Goal: Transaction & Acquisition: Book appointment/travel/reservation

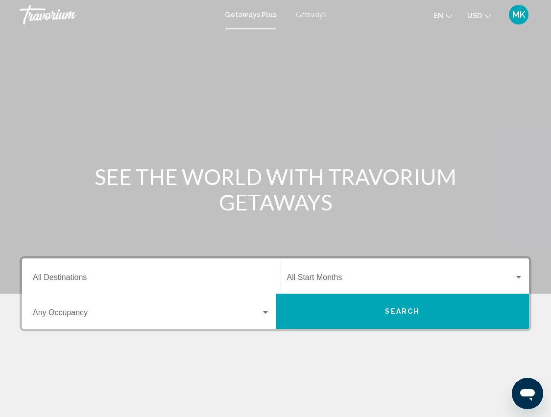
click at [311, 13] on span "Getaways" at bounding box center [311, 15] width 31 height 8
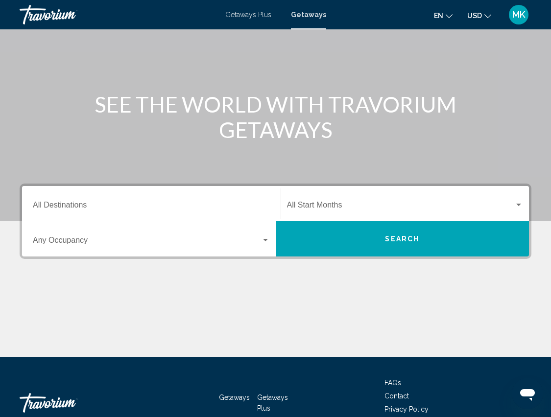
scroll to position [86, 0]
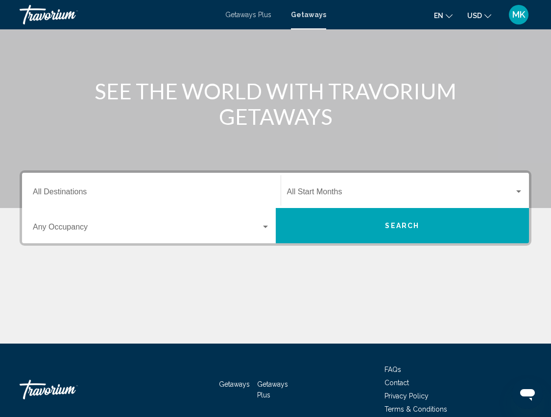
click at [261, 226] on div "Search widget" at bounding box center [265, 227] width 9 height 8
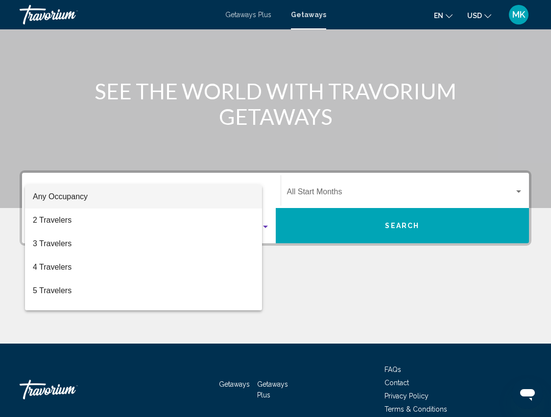
scroll to position [132, 0]
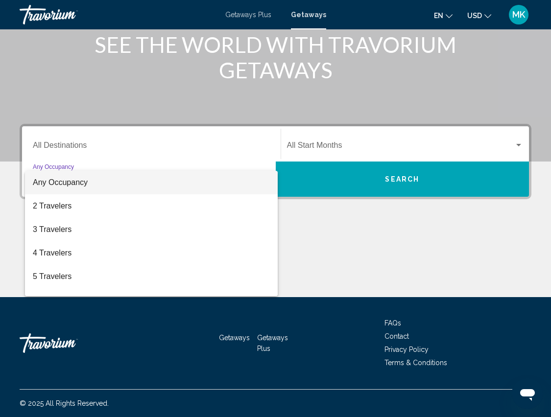
click at [239, 145] on div at bounding box center [275, 208] width 551 height 417
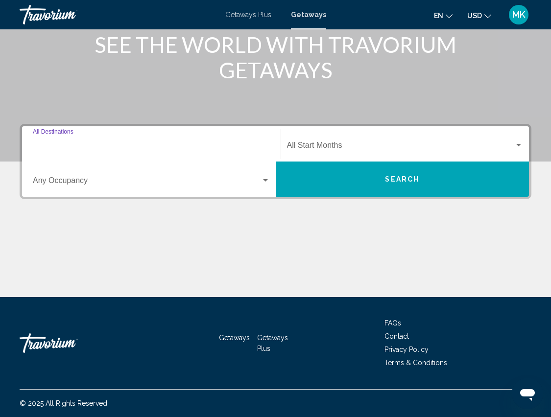
click at [79, 145] on input "Destination All Destinations" at bounding box center [151, 147] width 237 height 9
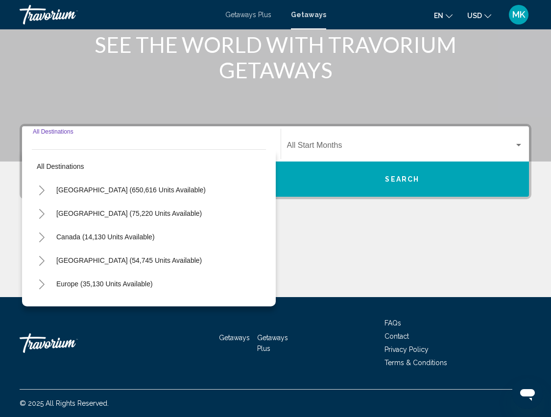
click at [45, 210] on icon "Toggle Mexico (75,220 units available)" at bounding box center [41, 214] width 7 height 10
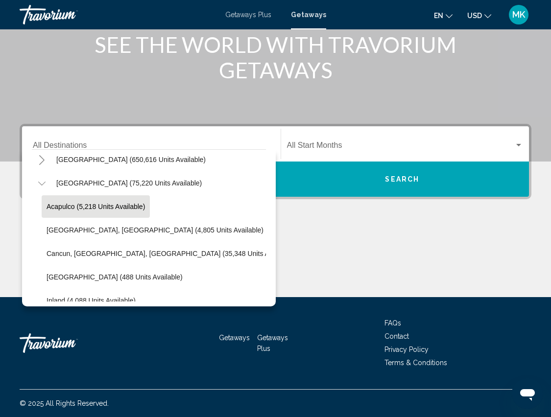
scroll to position [31, 0]
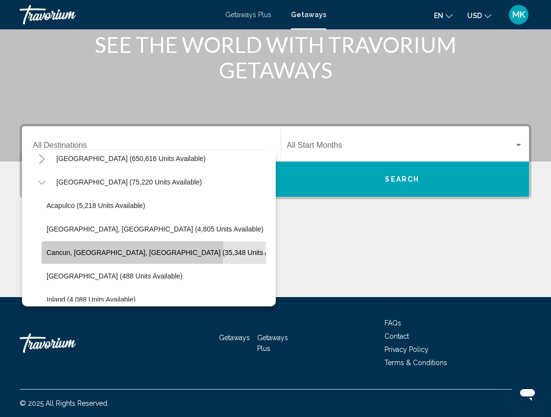
click at [64, 252] on span "Cancun, Cozumel, Riviera Maya (35,348 units available)" at bounding box center [170, 253] width 248 height 8
type input "**********"
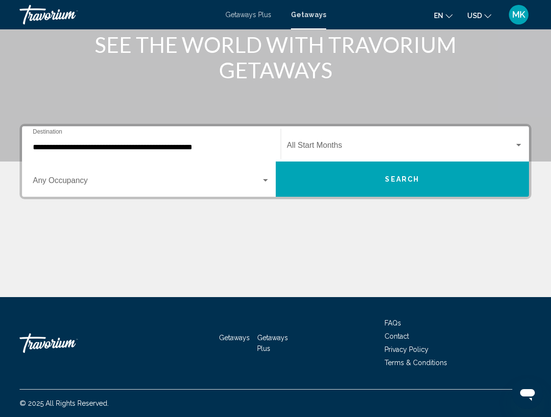
click at [374, 142] on div "Start Month All Start Months" at bounding box center [405, 144] width 236 height 31
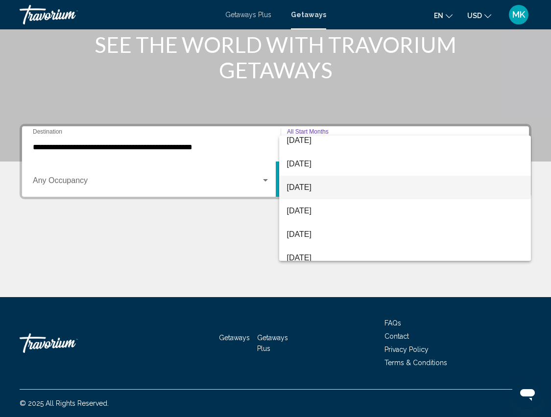
scroll to position [78, 0]
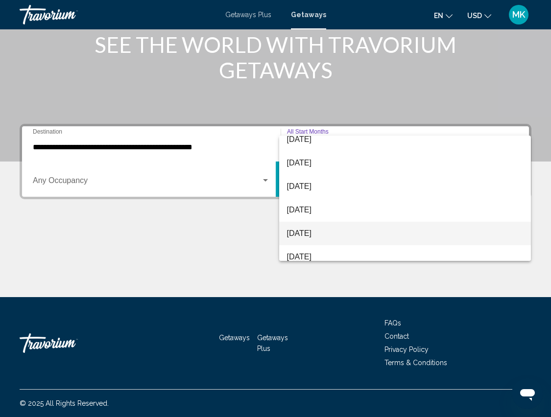
click at [315, 230] on span "February 2026" at bounding box center [405, 233] width 236 height 23
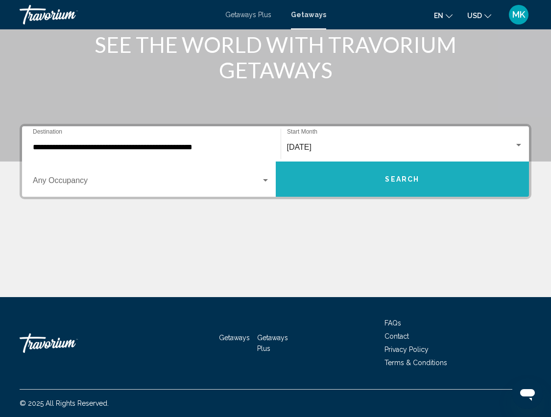
click at [399, 179] on span "Search" at bounding box center [402, 180] width 34 height 8
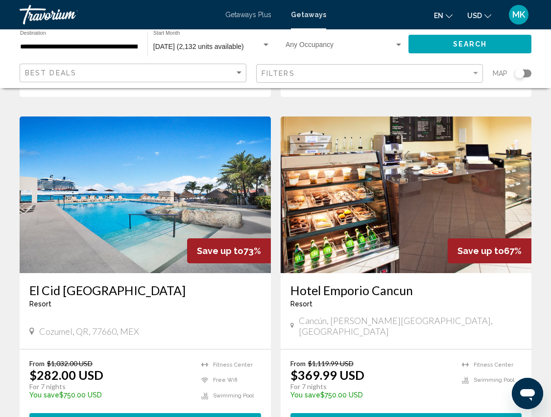
scroll to position [1422, 0]
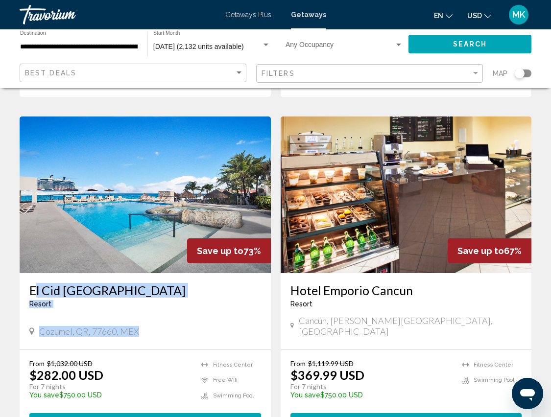
drag, startPoint x: 143, startPoint y: 279, endPoint x: 23, endPoint y: 247, distance: 124.2
click at [23, 273] on div "El Cid La Ceiba Beach Resort Resort - This is an adults only resort Cozumel, QR…" at bounding box center [145, 311] width 251 height 76
copy div "El Cid La Ceiba Beach Resort Resort - This is an adults only resort Cozumel, QR…"
click at [181, 292] on div "El Cid La Ceiba Beach Resort Resort - This is an adults only resort Cozumel, QR…" at bounding box center [145, 311] width 251 height 76
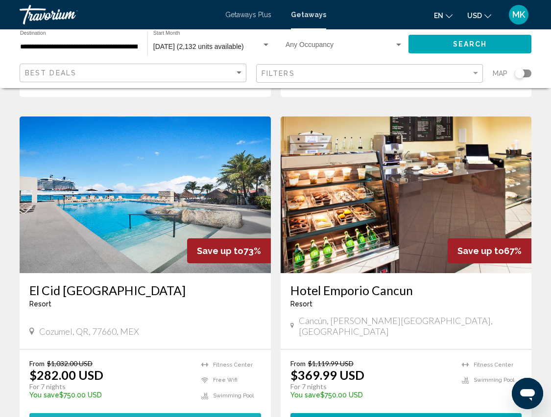
click at [118, 417] on span "View Resort" at bounding box center [121, 423] width 58 height 8
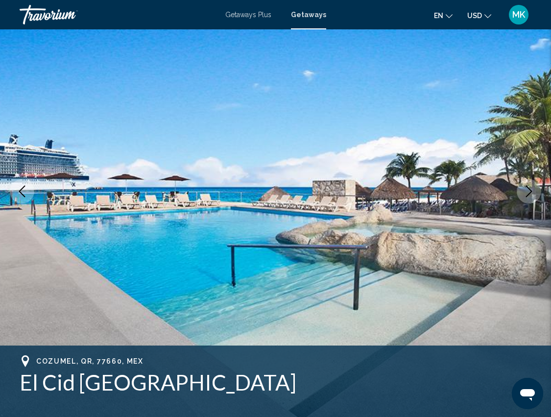
scroll to position [71, 0]
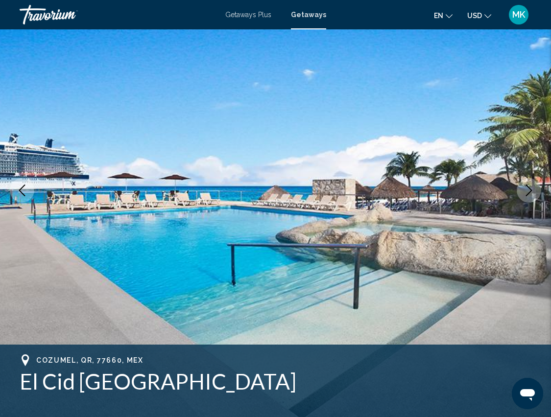
click at [533, 189] on icon "Next image" at bounding box center [529, 191] width 12 height 12
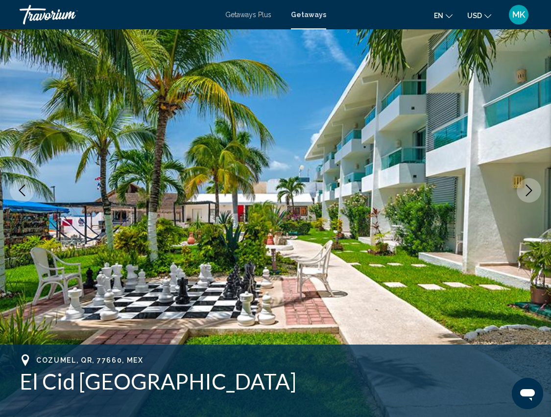
click at [533, 189] on icon "Next image" at bounding box center [529, 191] width 12 height 12
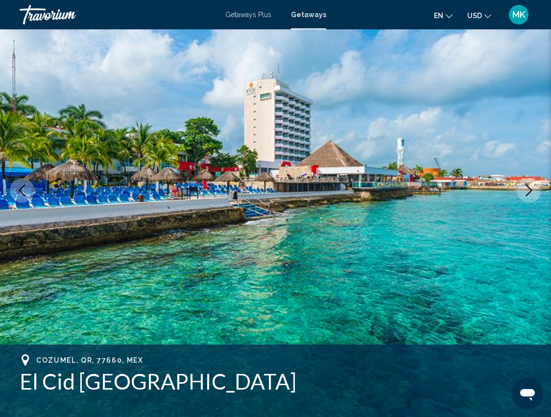
click at [533, 189] on icon "Next image" at bounding box center [529, 191] width 12 height 12
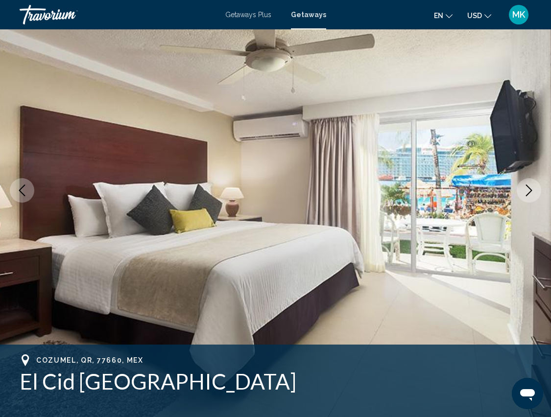
click at [533, 189] on icon "Next image" at bounding box center [529, 191] width 12 height 12
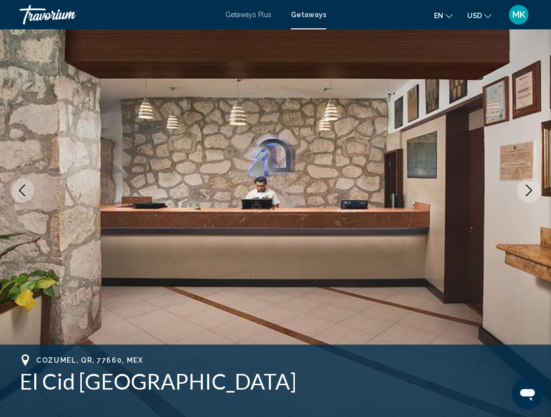
click at [533, 189] on icon "Next image" at bounding box center [529, 191] width 12 height 12
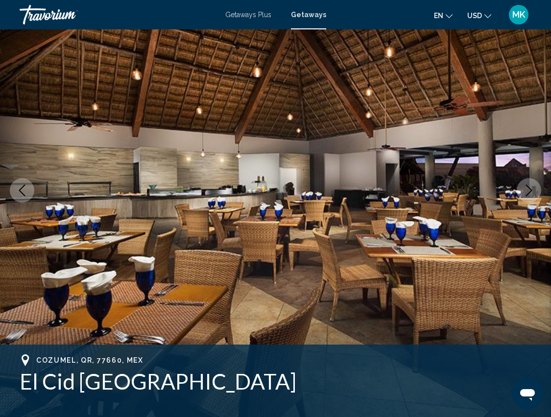
click at [533, 189] on icon "Next image" at bounding box center [529, 191] width 12 height 12
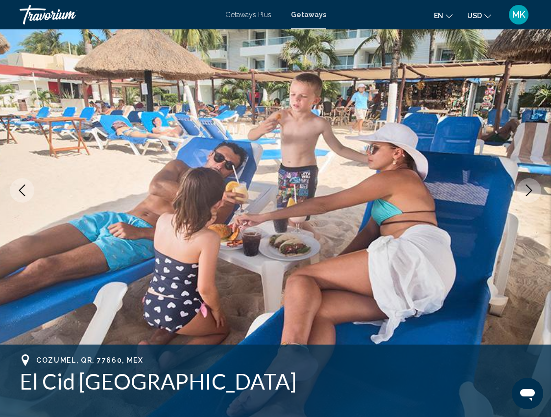
click at [533, 189] on icon "Next image" at bounding box center [529, 191] width 12 height 12
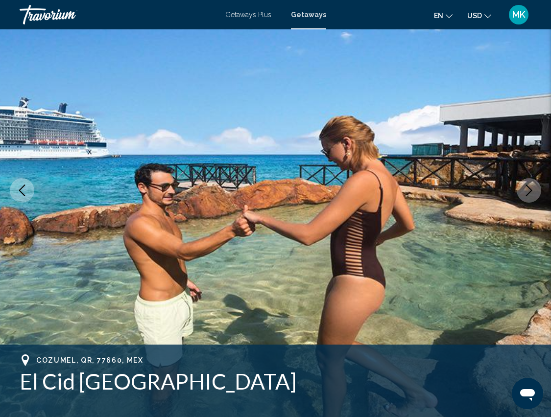
click at [533, 189] on icon "Next image" at bounding box center [529, 191] width 12 height 12
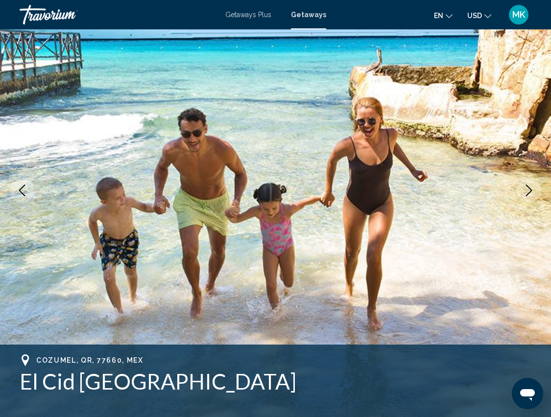
click at [533, 189] on icon "Next image" at bounding box center [529, 191] width 12 height 12
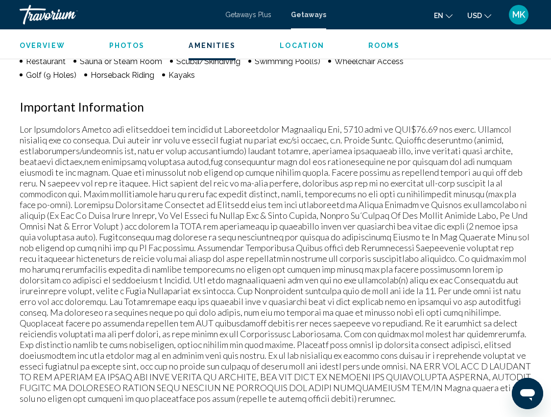
scroll to position [835, 0]
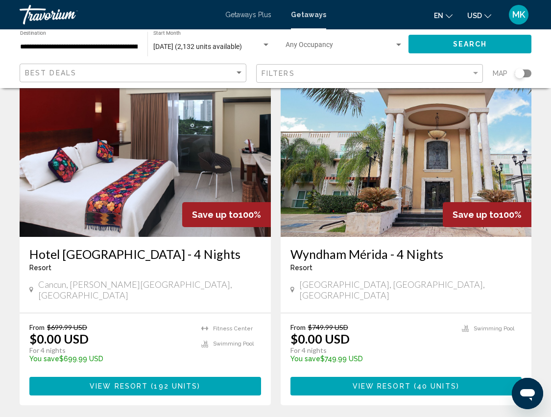
scroll to position [408, 0]
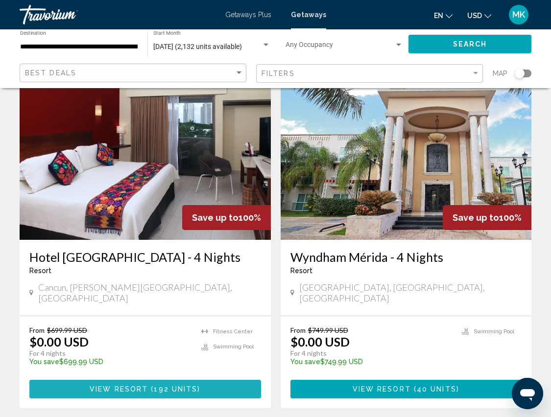
click at [129, 386] on span "View Resort" at bounding box center [119, 390] width 58 height 8
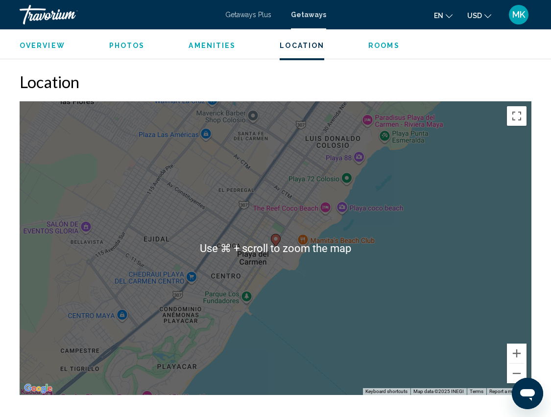
scroll to position [1297, 0]
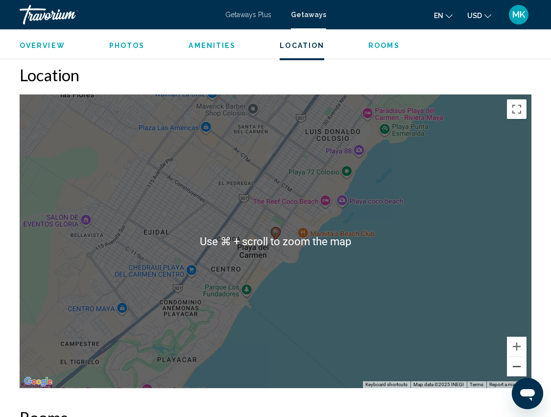
click at [521, 357] on button "Zoom out" at bounding box center [517, 367] width 20 height 20
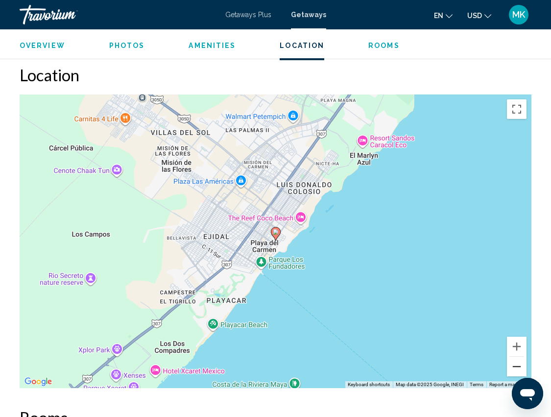
click at [521, 357] on button "Zoom out" at bounding box center [517, 367] width 20 height 20
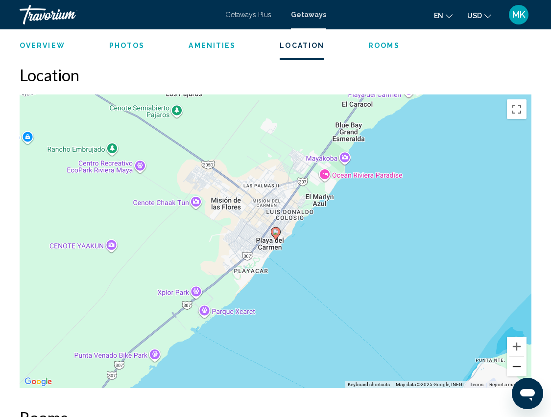
click at [521, 357] on button "Zoom out" at bounding box center [517, 367] width 20 height 20
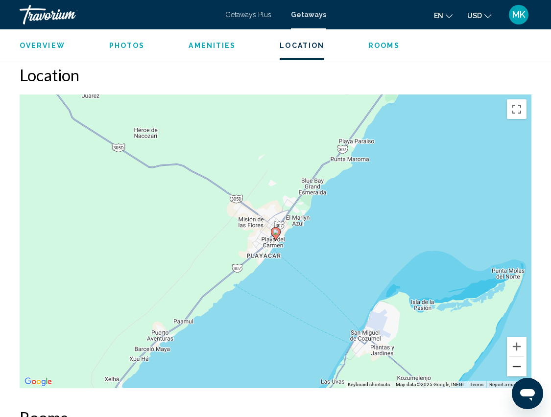
click at [521, 357] on button "Zoom out" at bounding box center [517, 367] width 20 height 20
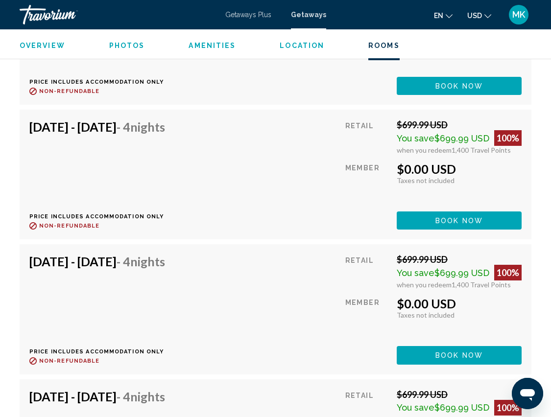
scroll to position [2836, 0]
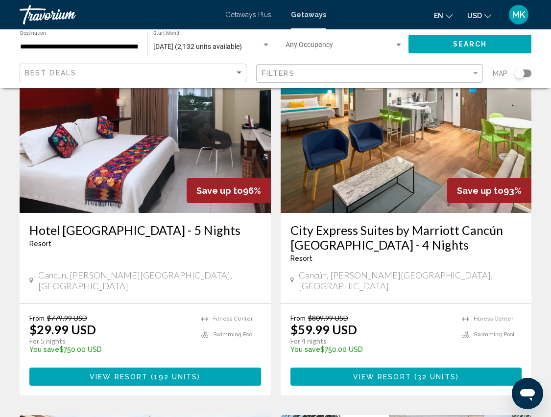
scroll to position [786, 0]
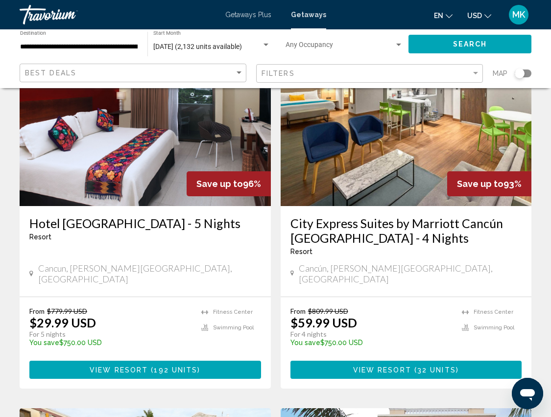
click at [144, 366] on span "View Resort" at bounding box center [119, 370] width 58 height 8
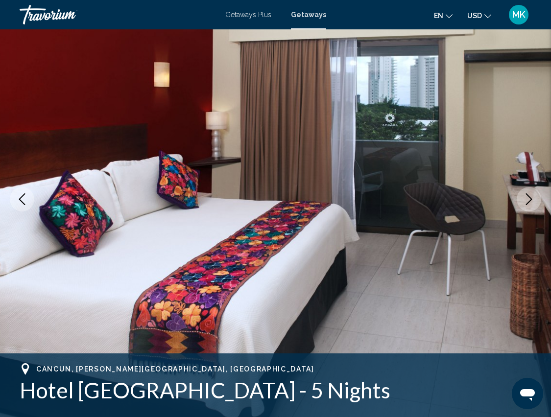
scroll to position [66, 0]
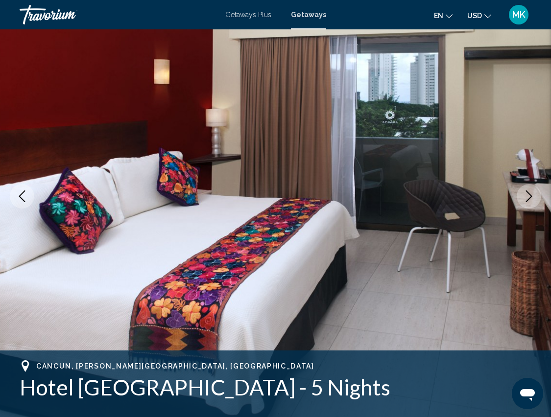
click at [529, 194] on icon "Next image" at bounding box center [529, 196] width 6 height 12
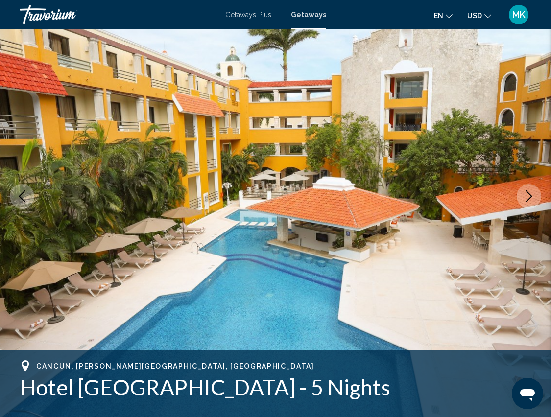
click at [529, 194] on icon "Next image" at bounding box center [529, 196] width 6 height 12
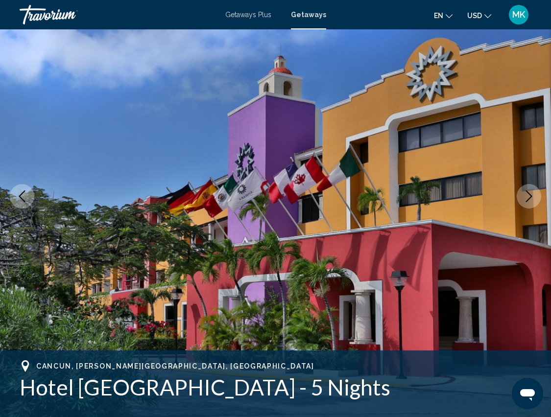
click at [529, 194] on icon "Next image" at bounding box center [529, 196] width 6 height 12
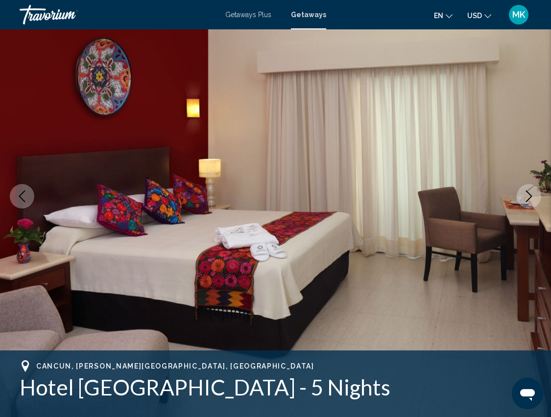
click at [529, 194] on icon "Next image" at bounding box center [529, 196] width 6 height 12
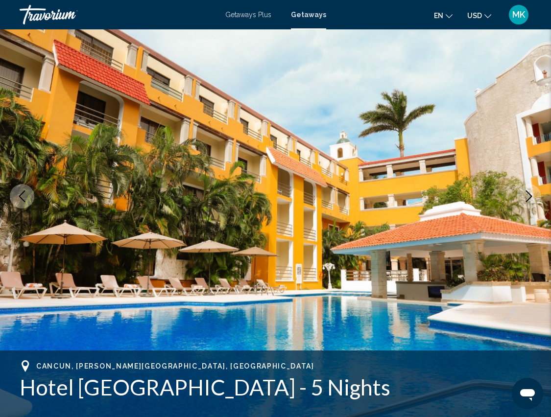
click at [529, 194] on icon "Next image" at bounding box center [529, 196] width 6 height 12
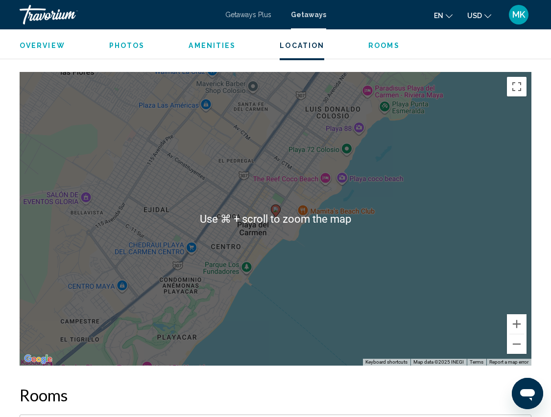
scroll to position [1323, 0]
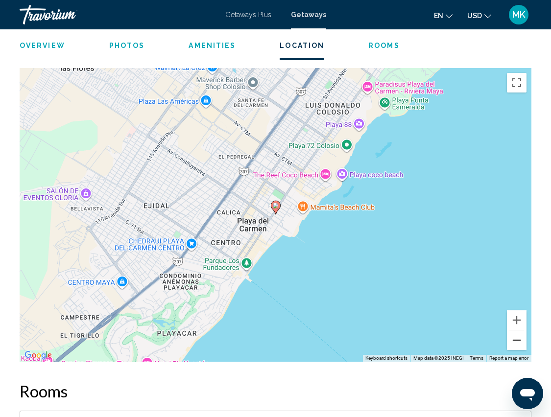
click at [518, 331] on button "Zoom out" at bounding box center [517, 340] width 20 height 20
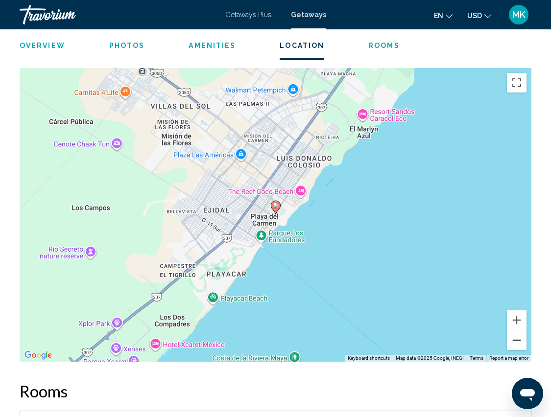
click at [518, 331] on button "Zoom out" at bounding box center [517, 340] width 20 height 20
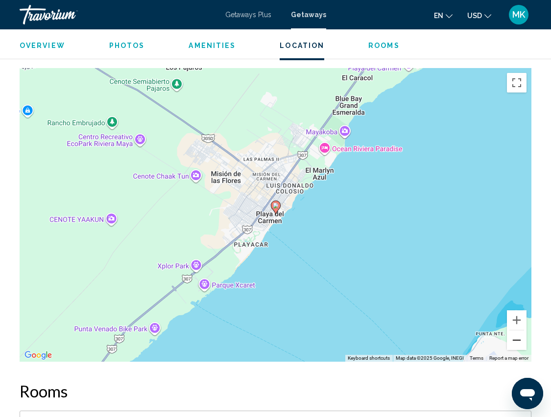
click at [518, 331] on button "Zoom out" at bounding box center [517, 340] width 20 height 20
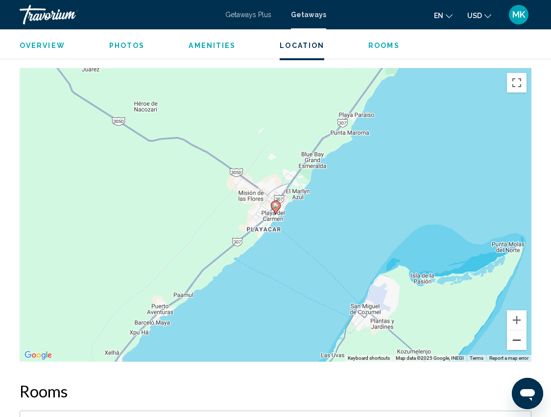
click at [518, 331] on button "Zoom out" at bounding box center [517, 340] width 20 height 20
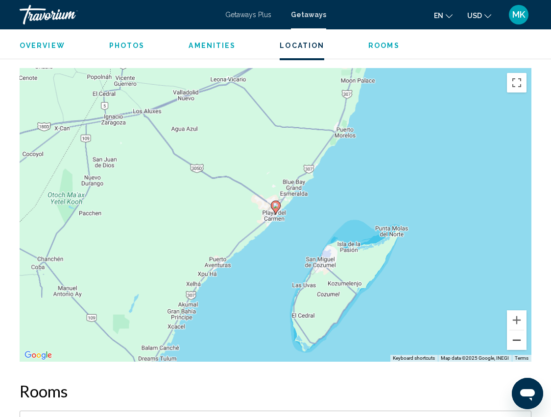
click at [518, 331] on button "Zoom out" at bounding box center [517, 340] width 20 height 20
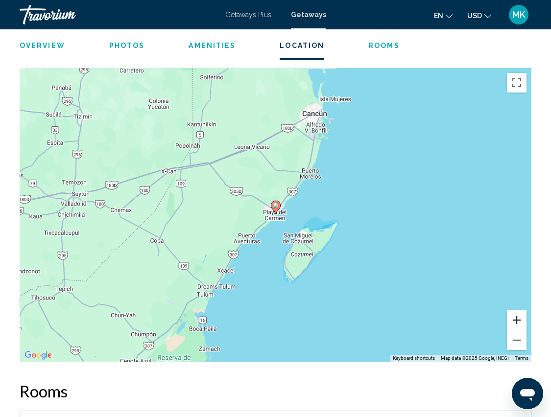
click at [519, 311] on button "Zoom in" at bounding box center [517, 320] width 20 height 20
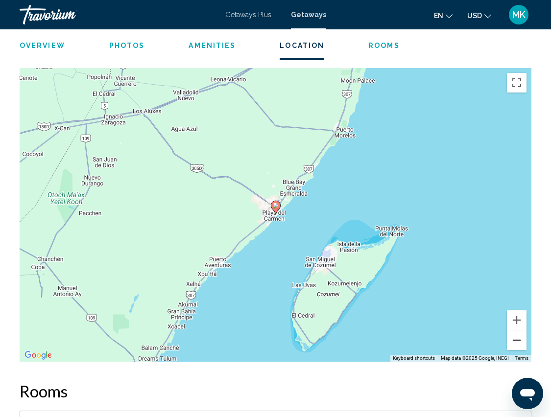
click at [516, 330] on button "Zoom out" at bounding box center [517, 340] width 20 height 20
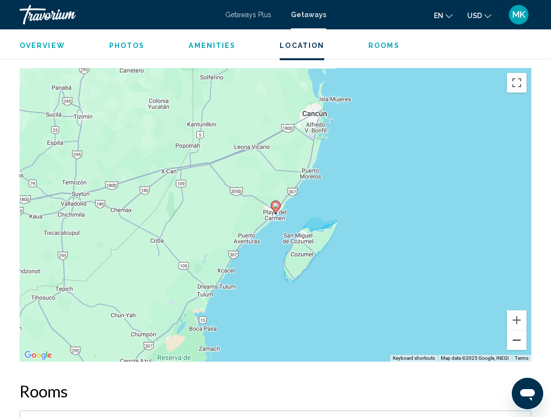
click at [517, 330] on button "Zoom out" at bounding box center [517, 340] width 20 height 20
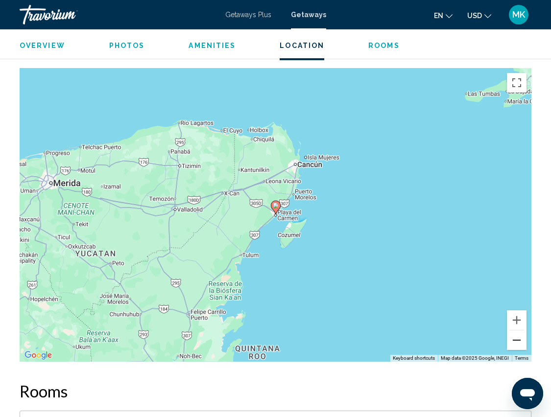
click at [517, 330] on button "Zoom out" at bounding box center [517, 340] width 20 height 20
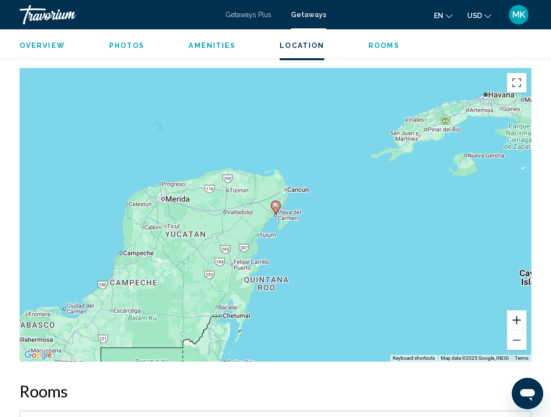
click at [517, 310] on button "Zoom in" at bounding box center [517, 320] width 20 height 20
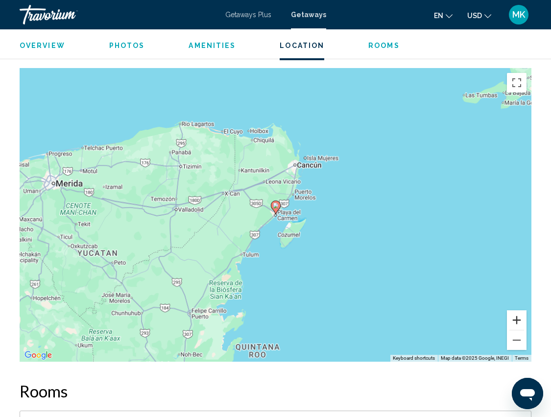
click at [517, 310] on button "Zoom in" at bounding box center [517, 320] width 20 height 20
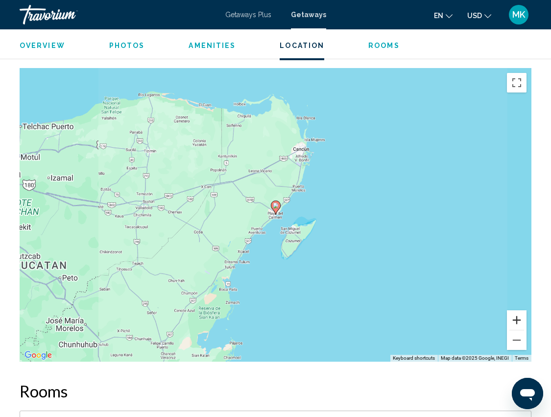
click at [517, 310] on button "Zoom in" at bounding box center [517, 320] width 20 height 20
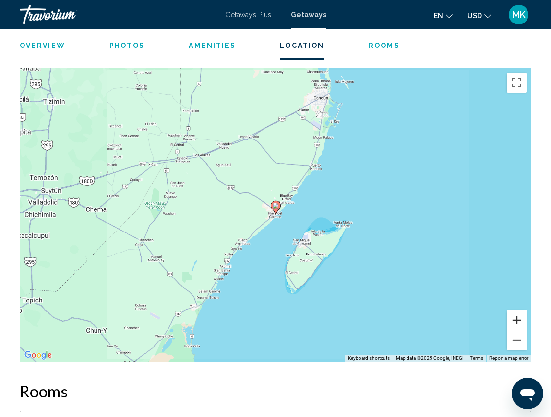
click at [517, 310] on button "Zoom in" at bounding box center [517, 320] width 20 height 20
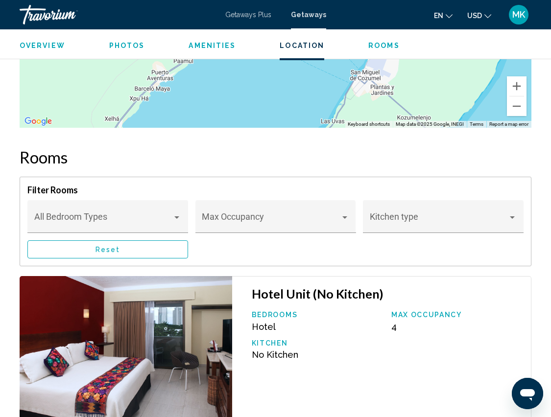
scroll to position [1419, 0]
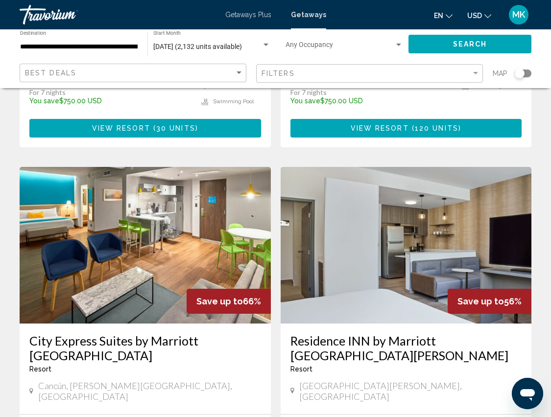
scroll to position [1716, 0]
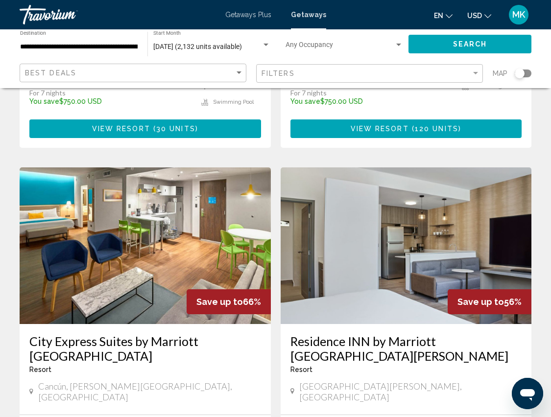
click at [140, 250] on img "Main content" at bounding box center [145, 245] width 251 height 157
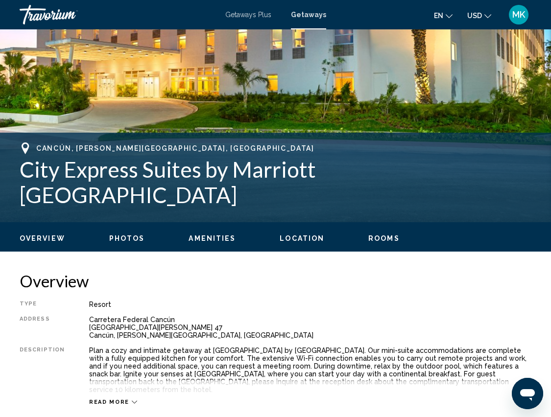
scroll to position [310, 0]
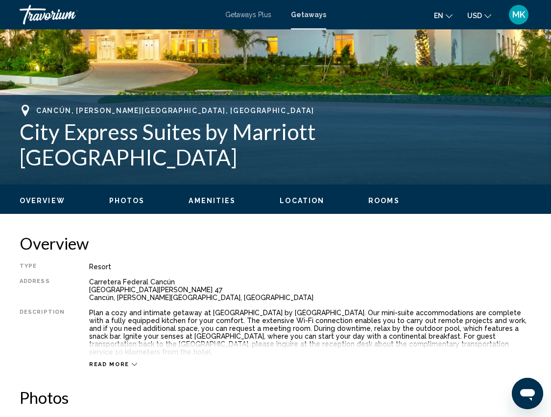
drag, startPoint x: 91, startPoint y: 160, endPoint x: 12, endPoint y: 137, distance: 82.1
click at [12, 136] on div "Cancún, Quintana Roo, Mexico City Express Suites by Marriott Cancún Aeropuerto …" at bounding box center [275, 140] width 551 height 70
copy h1 "City Express Suites by Marriott Cancún Aeropuerto Riviera"
click at [302, 262] on div "Overview Type Resort All-Inclusive No All-Inclusive Address Carretera Federal C…" at bounding box center [275, 300] width 511 height 135
drag, startPoint x: 186, startPoint y: 298, endPoint x: 85, endPoint y: 282, distance: 102.0
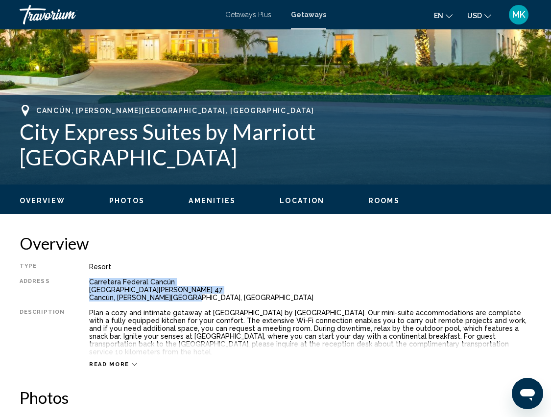
click at [85, 282] on div "Type Resort All-Inclusive No All-Inclusive Address Carretera Federal Cancún Pue…" at bounding box center [275, 315] width 511 height 105
copy div "Carretera Federal Cancún Puerto Morelos, SM 47 Cancún, Quintana Roo, Mexico"
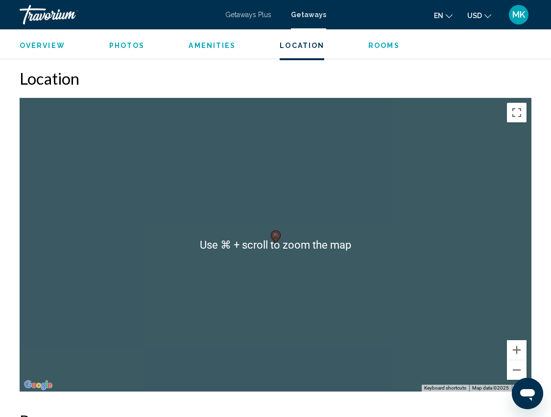
scroll to position [1322, 0]
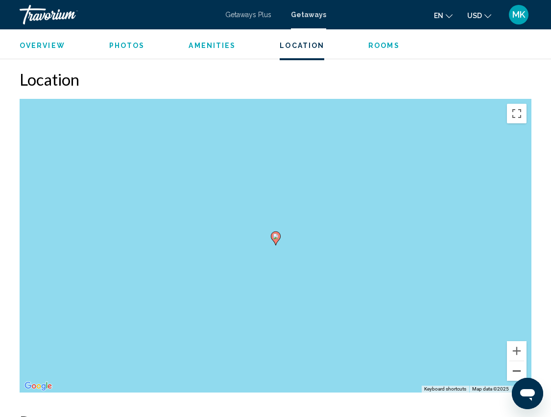
click at [518, 361] on button "Zoom out" at bounding box center [517, 371] width 20 height 20
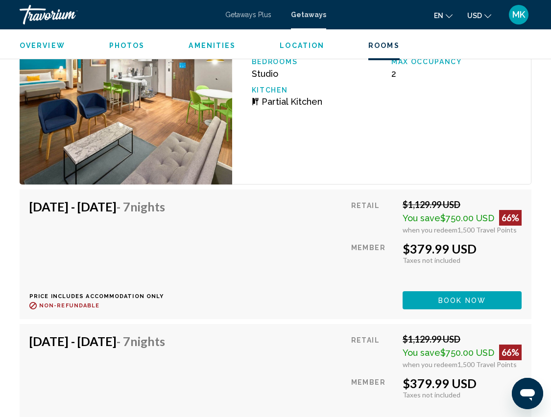
scroll to position [1811, 0]
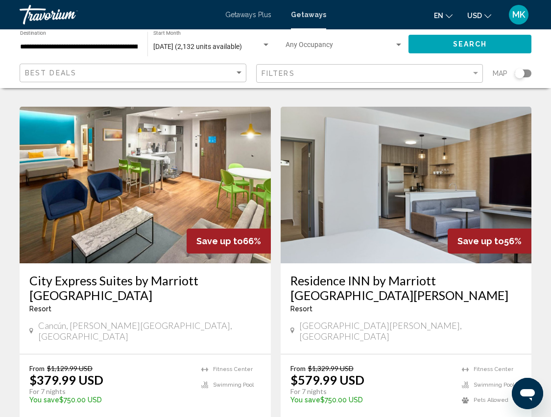
scroll to position [1785, 0]
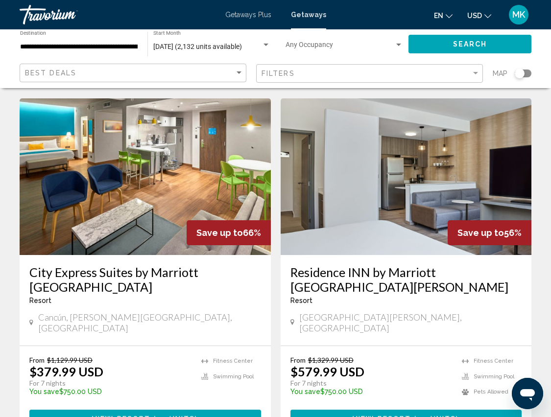
click at [393, 265] on h3 "Residence INN by Marriott Playa del Carmen" at bounding box center [406, 279] width 232 height 29
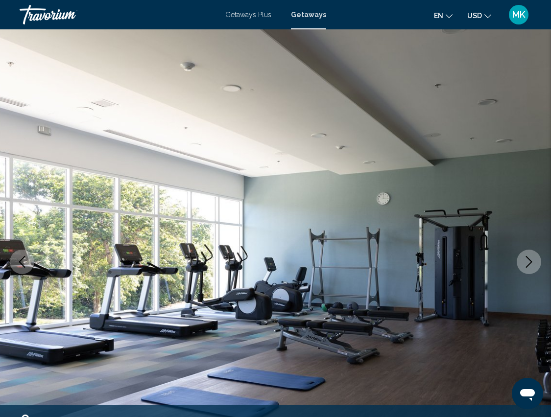
click at [530, 261] on icon "Next image" at bounding box center [529, 262] width 12 height 12
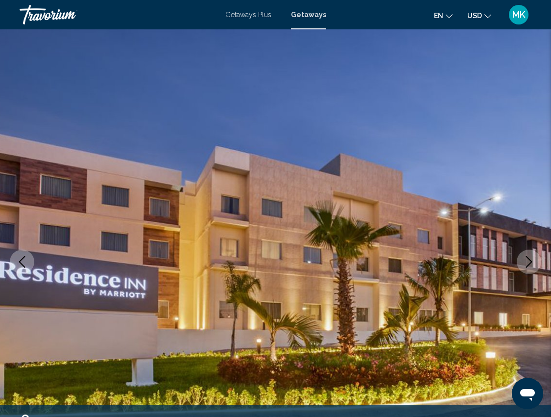
click at [530, 261] on icon "Next image" at bounding box center [529, 262] width 12 height 12
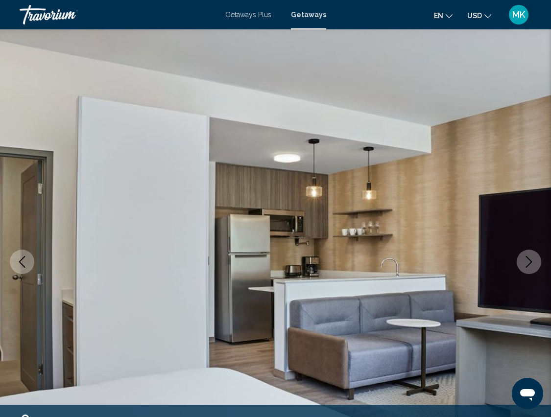
click at [21, 266] on icon "Previous image" at bounding box center [22, 262] width 12 height 12
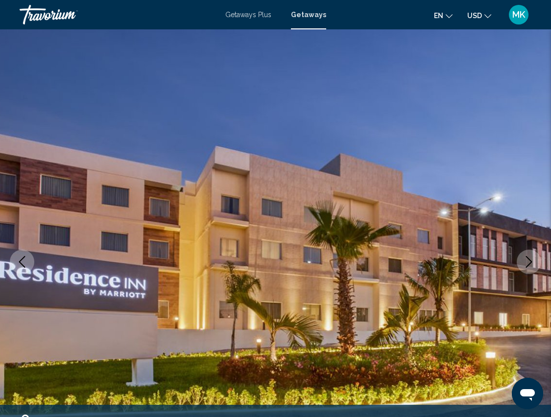
click at [522, 264] on button "Next image" at bounding box center [528, 262] width 24 height 24
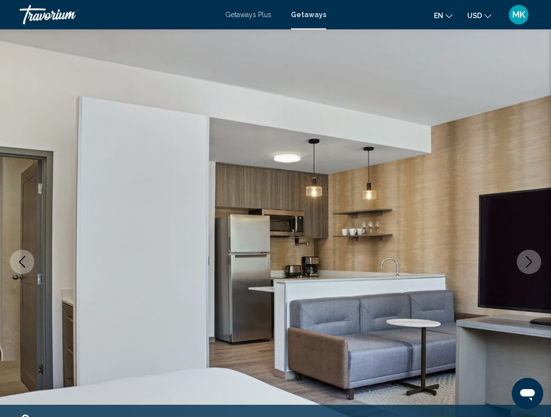
click at [522, 264] on button "Next image" at bounding box center [528, 262] width 24 height 24
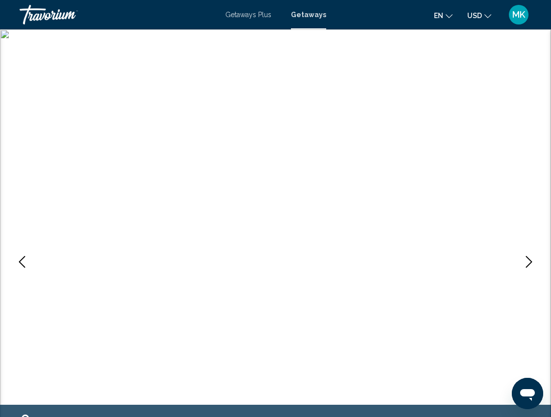
click at [524, 264] on icon "Next image" at bounding box center [529, 262] width 12 height 12
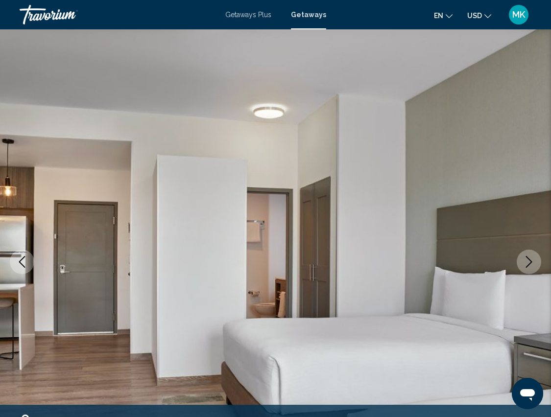
click at [534, 259] on button "Next image" at bounding box center [528, 262] width 24 height 24
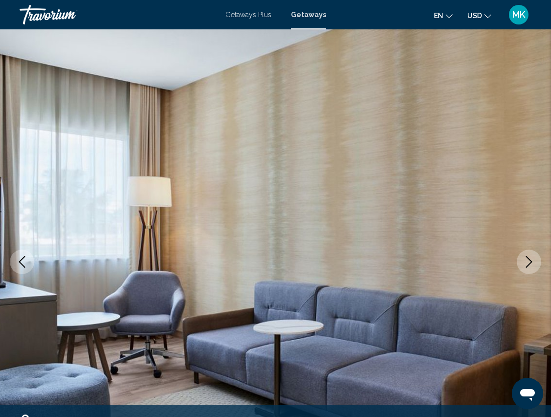
click at [534, 259] on button "Next image" at bounding box center [528, 262] width 24 height 24
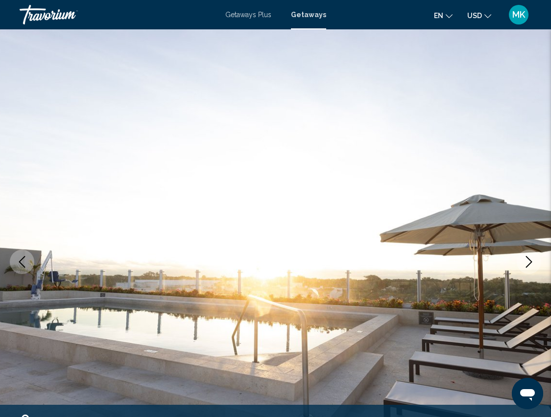
click at [534, 259] on button "Next image" at bounding box center [528, 262] width 24 height 24
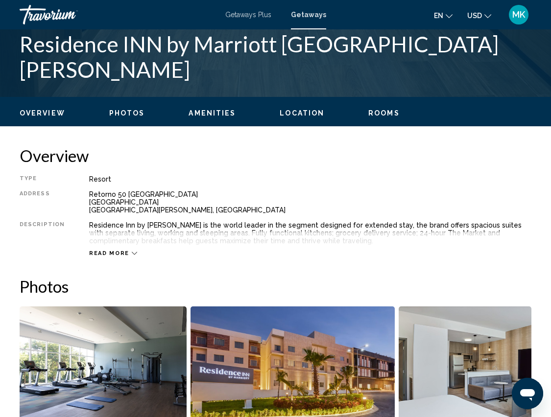
scroll to position [396, 0]
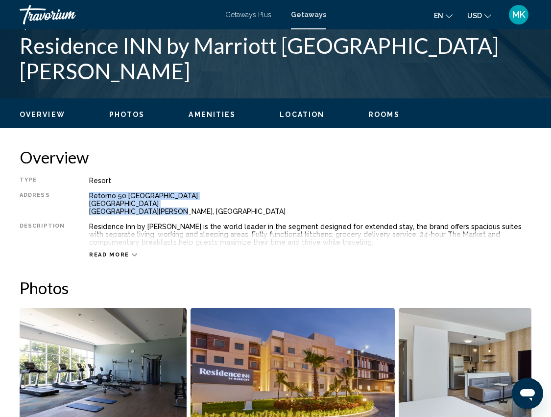
drag, startPoint x: 175, startPoint y: 213, endPoint x: 85, endPoint y: 196, distance: 92.2
click at [84, 195] on div "Type Resort All-Inclusive No All-Inclusive Address Retorno 50 Avenida Sur Carre…" at bounding box center [275, 218] width 511 height 82
copy div "Retorno 50 Avenida Sur Carretera 307, Playacar Playa del Carmen, Mexico"
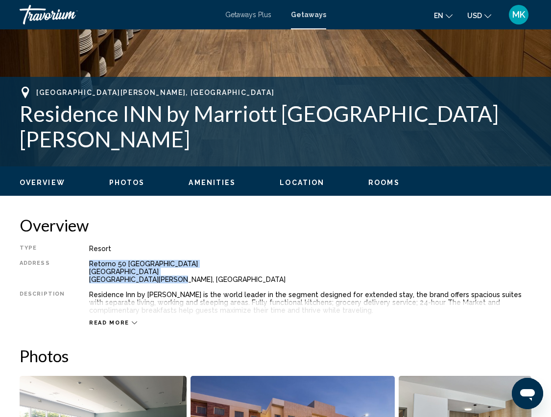
scroll to position [310, 0]
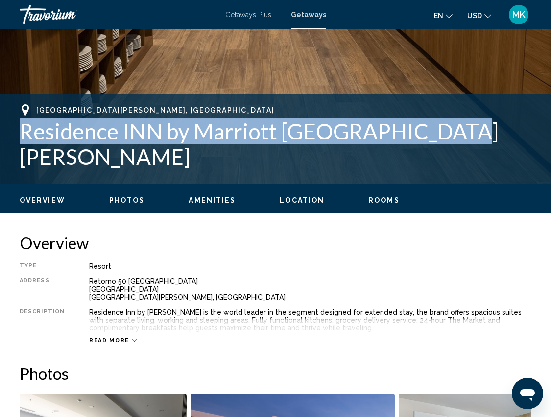
drag, startPoint x: 22, startPoint y: 143, endPoint x: 439, endPoint y: 146, distance: 416.5
click at [439, 146] on h1 "Residence INN by Marriott Playa del Carmen" at bounding box center [275, 143] width 511 height 51
copy h1 "Residence INN by Marriott Playa del Carmen"
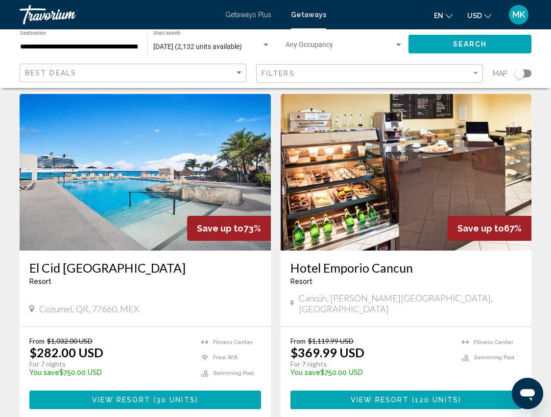
scroll to position [1443, 0]
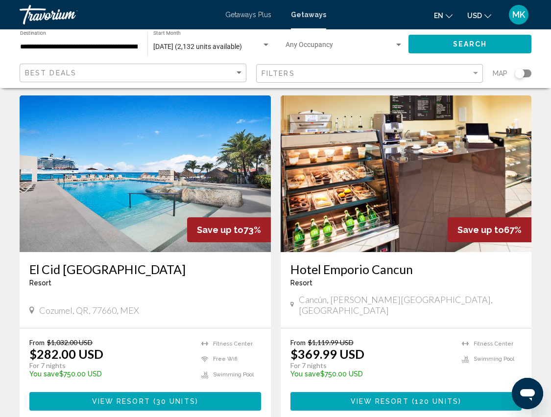
click at [401, 194] on img "Main content" at bounding box center [405, 173] width 251 height 157
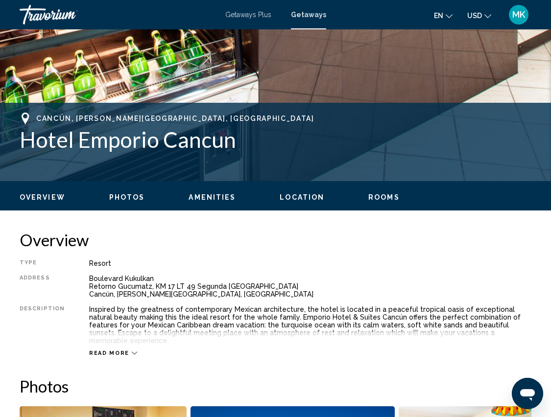
scroll to position [300, 0]
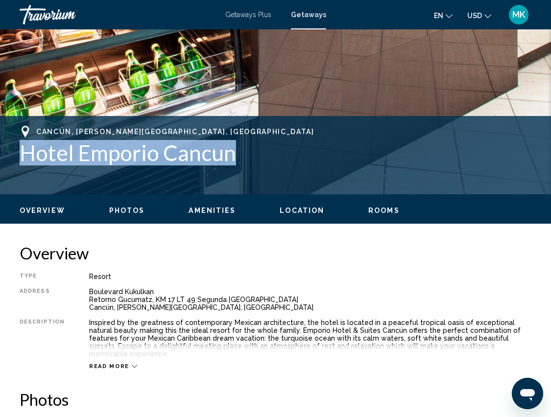
drag, startPoint x: 233, startPoint y: 157, endPoint x: 11, endPoint y: 159, distance: 221.7
click at [11, 159] on div "Cancún, Quintana Roo, Mexico Hotel Emporio Cancun Address Boulevard Kukulkan Re…" at bounding box center [275, 155] width 551 height 59
copy h1 "Hotel Emporio Cancun"
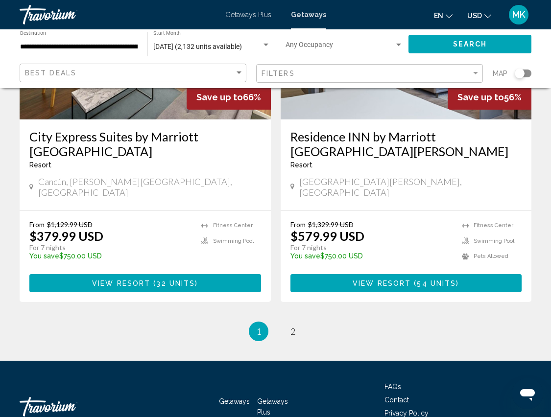
scroll to position [1920, 0]
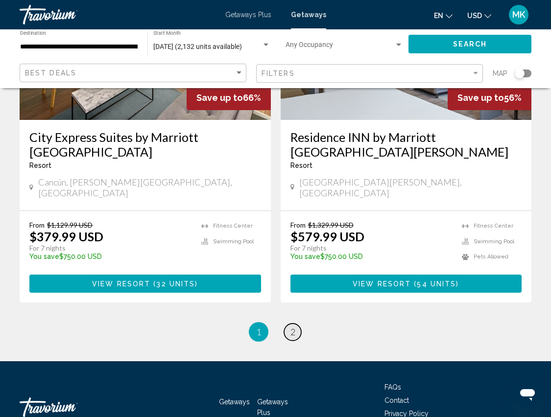
click at [294, 326] on span "2" at bounding box center [292, 331] width 5 height 11
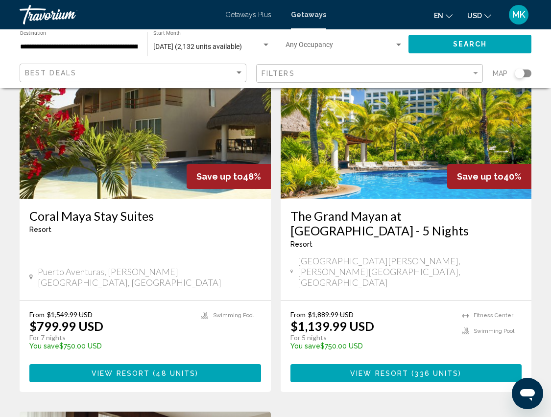
scroll to position [810, 0]
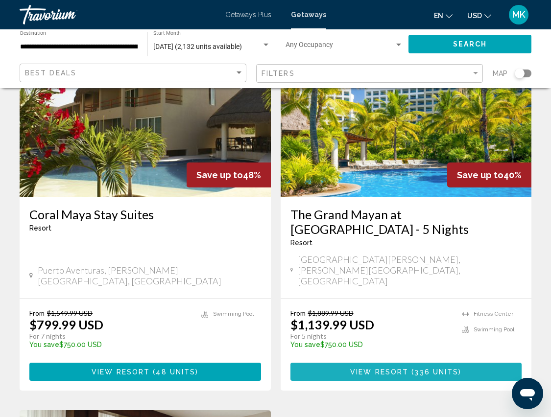
click at [383, 368] on span "View Resort" at bounding box center [379, 372] width 58 height 8
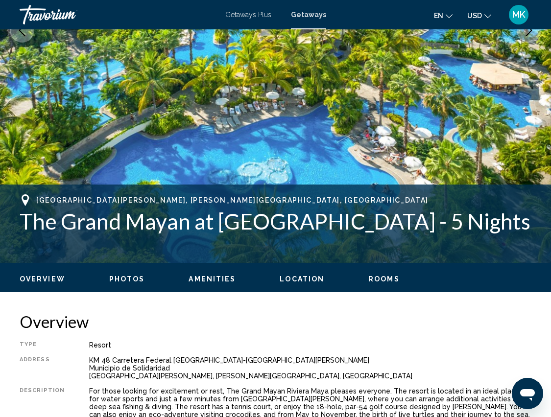
scroll to position [233, 0]
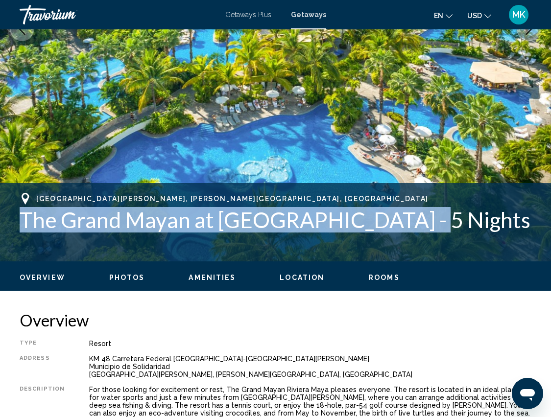
drag, startPoint x: 412, startPoint y: 225, endPoint x: 10, endPoint y: 224, distance: 401.3
click at [10, 224] on div "Playa del Carmen, Quintana Roo, Mexico The Grand Mayan at Vidanta Riviera Maya …" at bounding box center [275, 222] width 551 height 59
copy h1 "The Grand Mayan at Vidanta Riviera Maya"
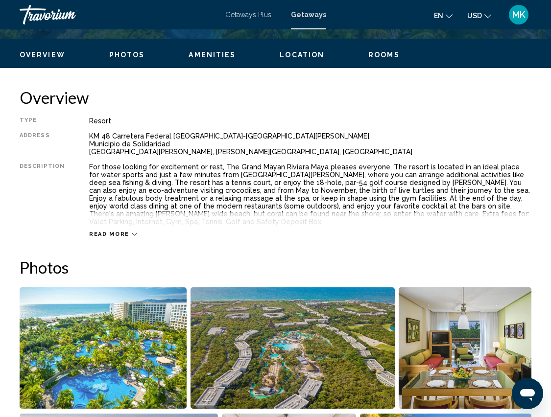
scroll to position [463, 0]
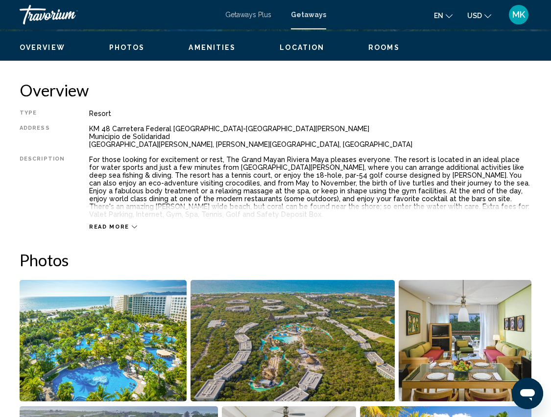
click at [126, 224] on div "Read more" at bounding box center [113, 227] width 48 height 6
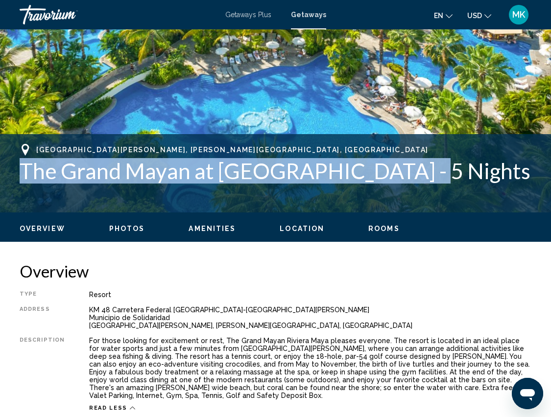
scroll to position [281, 0]
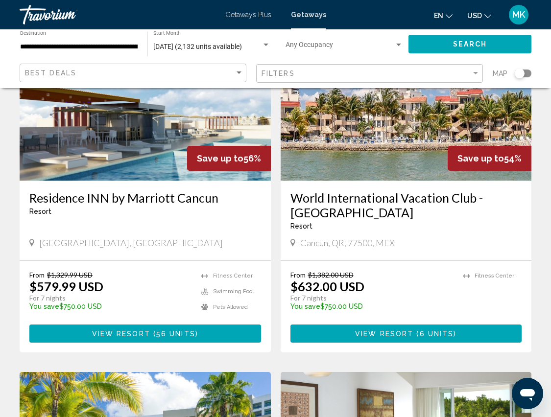
scroll to position [71, 0]
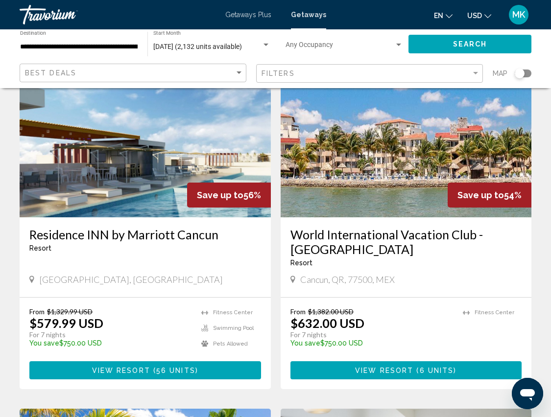
click at [136, 180] on img "Main content" at bounding box center [145, 139] width 251 height 157
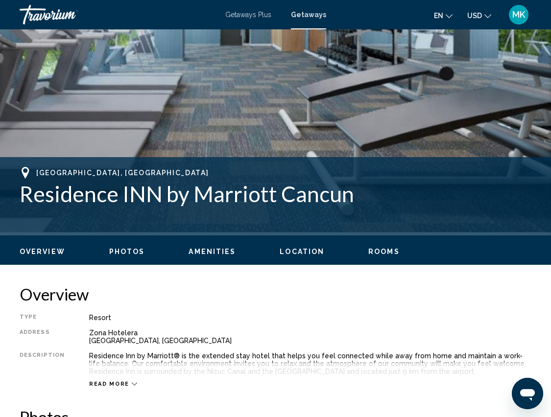
scroll to position [256, 0]
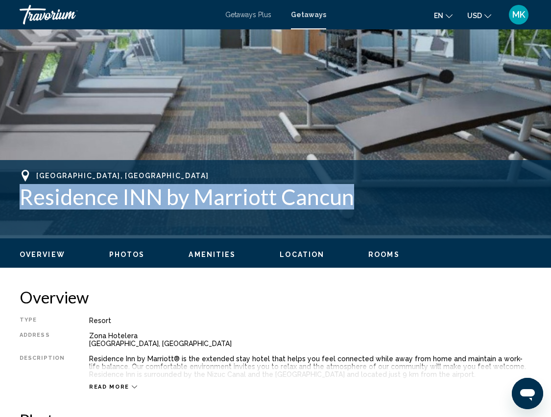
drag, startPoint x: 348, startPoint y: 200, endPoint x: 19, endPoint y: 200, distance: 328.9
click at [19, 200] on div "Cancún, Mexico Residence INN by Marriott Cancun Address Zona Hotelera Cancún, M…" at bounding box center [275, 199] width 551 height 59
copy h1 "Residence INN by Marriott Cancun"
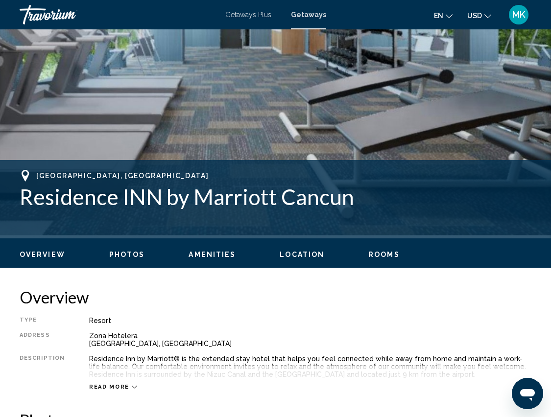
click at [310, 311] on div "Overview Type Resort All-Inclusive No All-Inclusive Address Zona Hotelera Cancú…" at bounding box center [275, 338] width 511 height 103
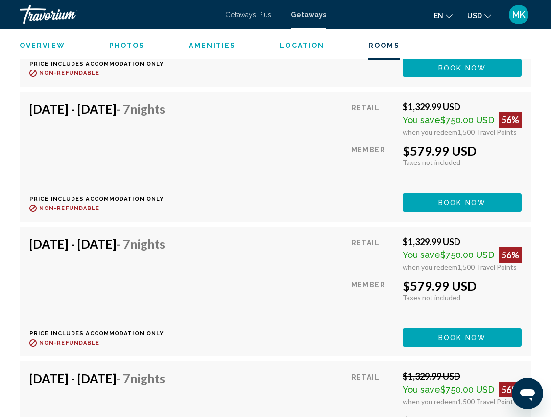
scroll to position [2736, 0]
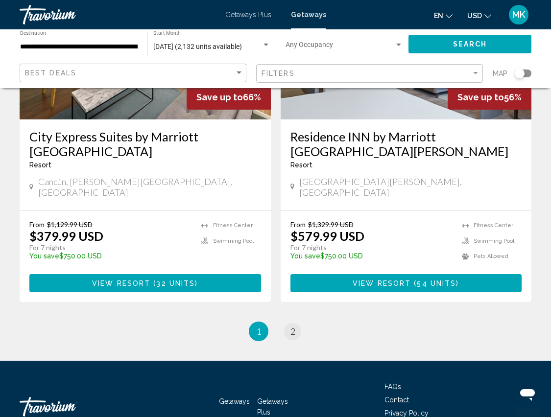
scroll to position [1920, 0]
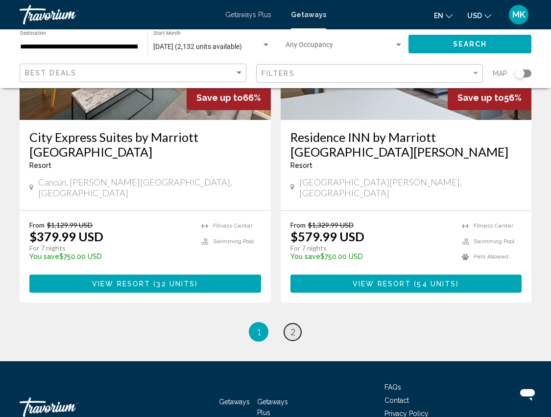
click at [292, 326] on span "2" at bounding box center [292, 331] width 5 height 11
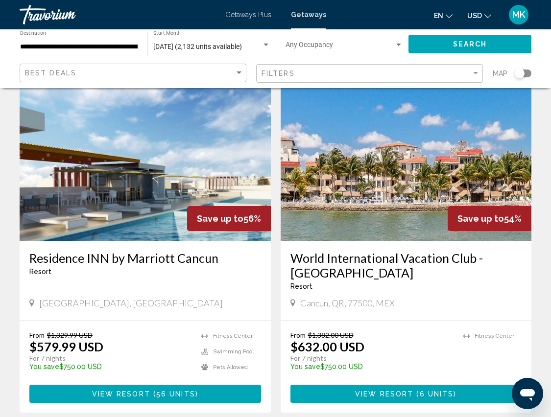
scroll to position [82, 0]
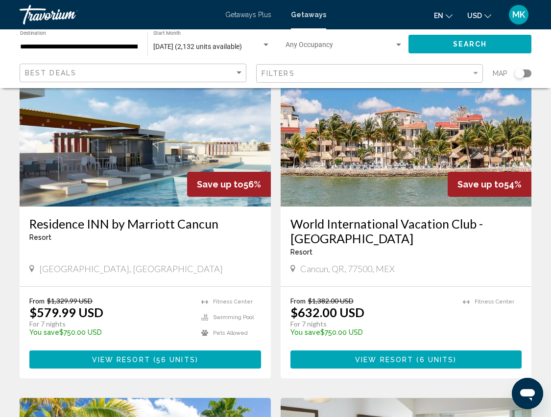
click at [410, 171] on img "Main content" at bounding box center [405, 128] width 251 height 157
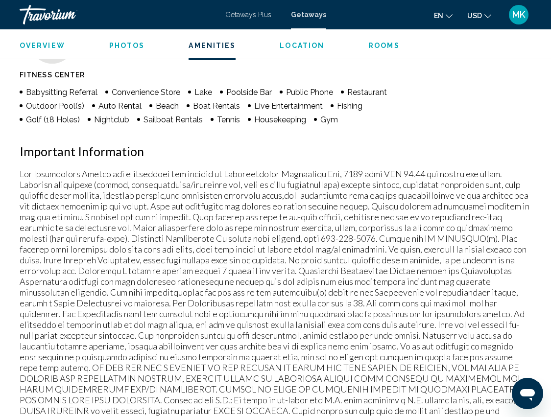
scroll to position [962, 0]
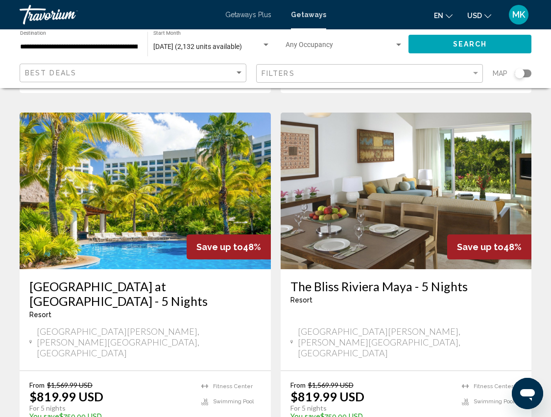
scroll to position [367, 0]
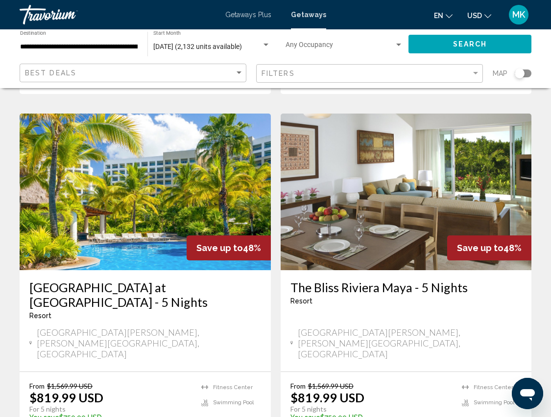
click at [403, 201] on img "Main content" at bounding box center [405, 192] width 251 height 157
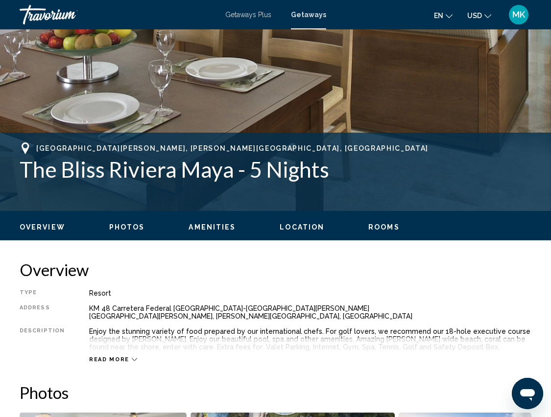
scroll to position [278, 0]
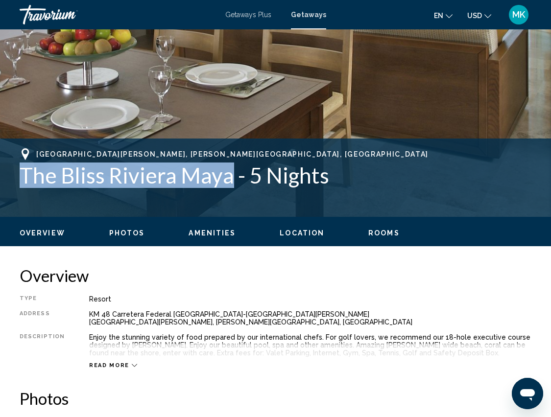
drag, startPoint x: 232, startPoint y: 179, endPoint x: 22, endPoint y: 176, distance: 210.0
click at [22, 176] on h1 "The Bliss Riviera Maya - 5 Nights" at bounding box center [275, 174] width 511 height 25
copy h1 "The Bliss Riviera Maya"
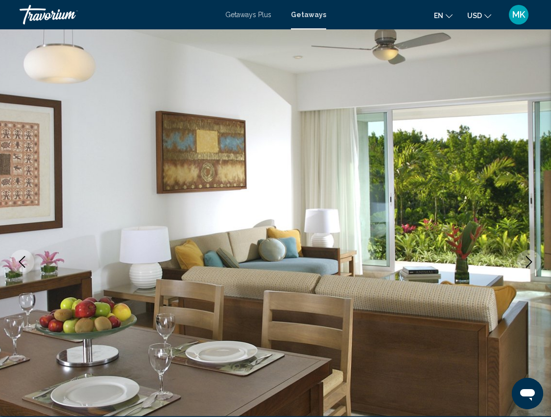
scroll to position [0, 0]
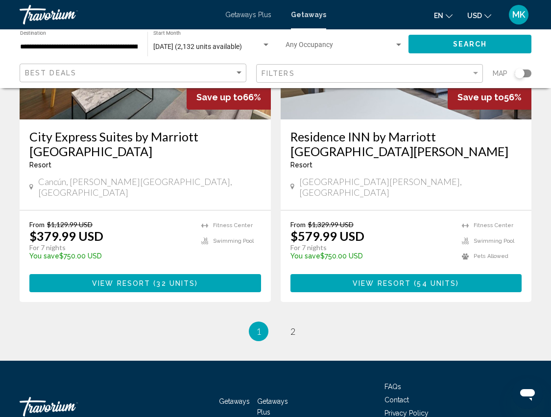
scroll to position [1920, 0]
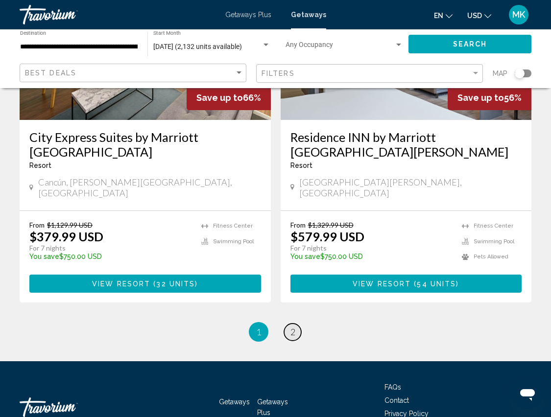
click at [294, 326] on span "2" at bounding box center [292, 331] width 5 height 11
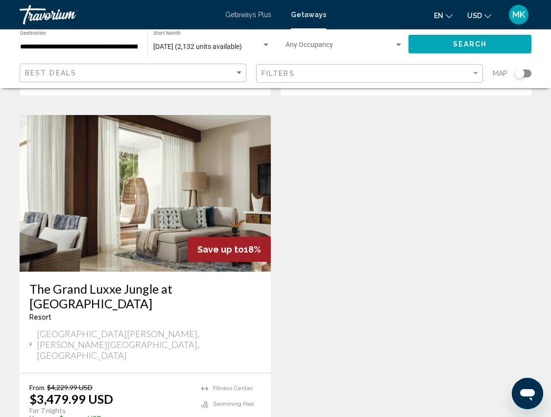
scroll to position [1108, 0]
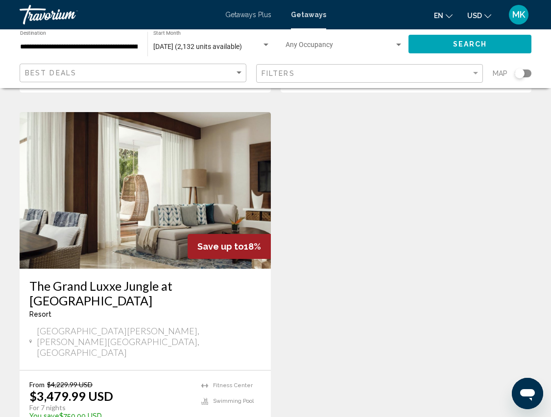
click at [131, 203] on img "Main content" at bounding box center [145, 190] width 251 height 157
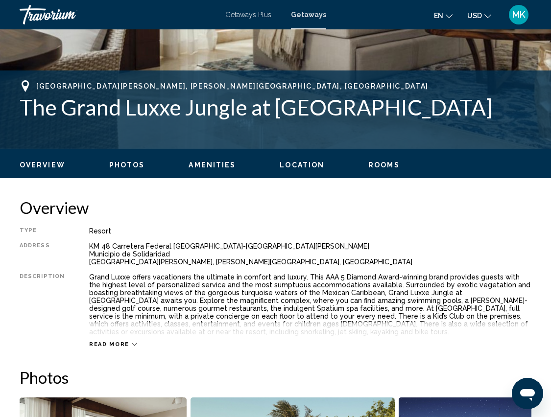
scroll to position [346, 0]
drag, startPoint x: 475, startPoint y: 112, endPoint x: 21, endPoint y: 104, distance: 454.3
click at [21, 104] on h1 "The Grand Luxxe Jungle at Vidanta Riviera Maya" at bounding box center [275, 106] width 511 height 25
copy h1 "The Grand Luxxe Jungle at Vidanta Riviera Maya"
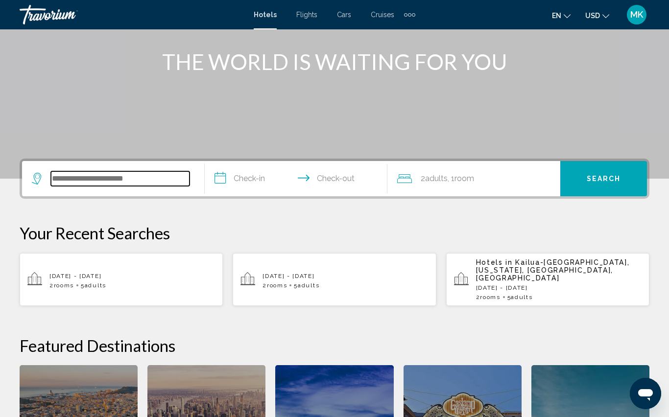
click at [113, 180] on input "Search widget" at bounding box center [120, 178] width 139 height 15
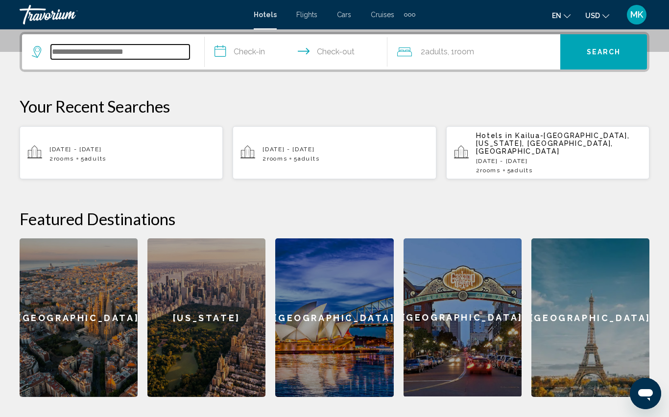
paste input "**********"
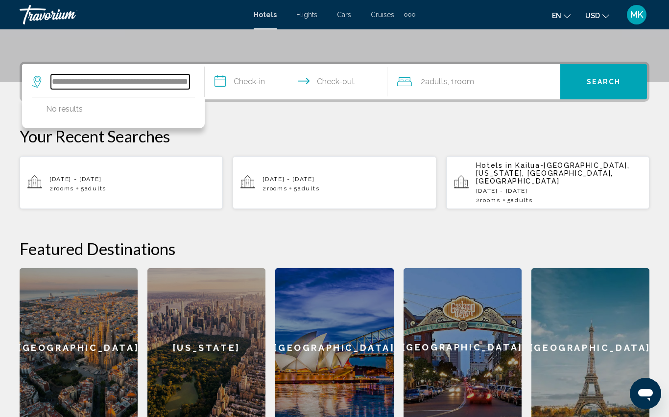
scroll to position [212, 0]
type input "**********"
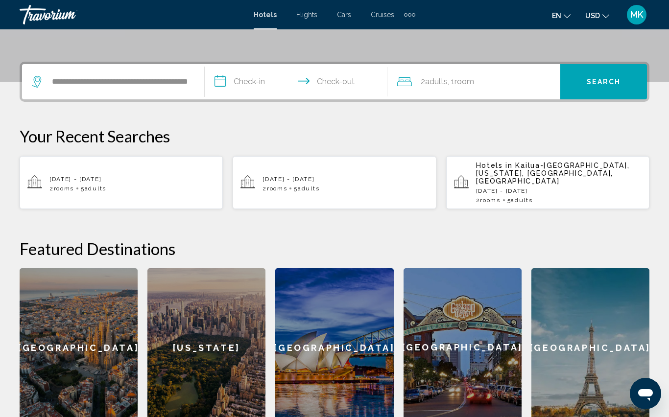
click at [247, 130] on p "Your Recent Searches" at bounding box center [334, 136] width 629 height 20
click at [231, 76] on input "**********" at bounding box center [298, 83] width 186 height 38
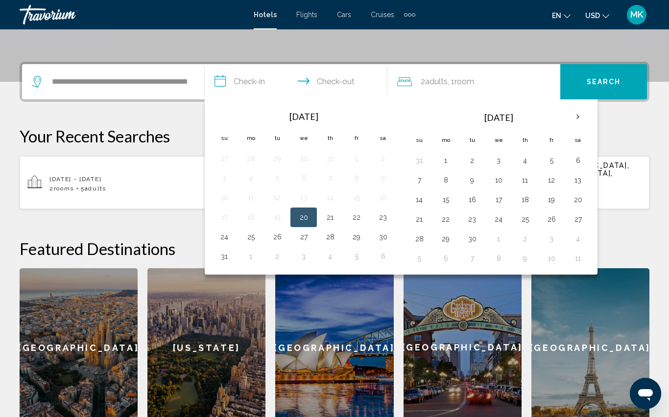
scroll to position [242, 0]
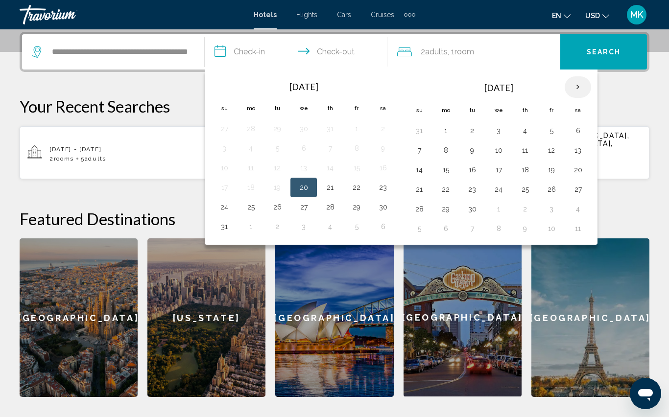
click at [579, 88] on th "Next month" at bounding box center [577, 87] width 26 height 22
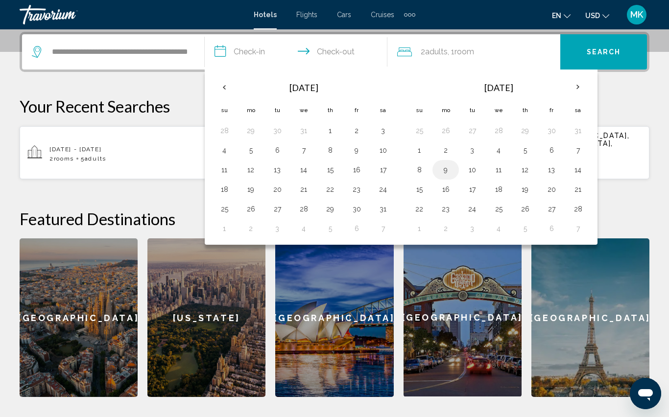
click at [446, 164] on button "9" at bounding box center [446, 170] width 16 height 14
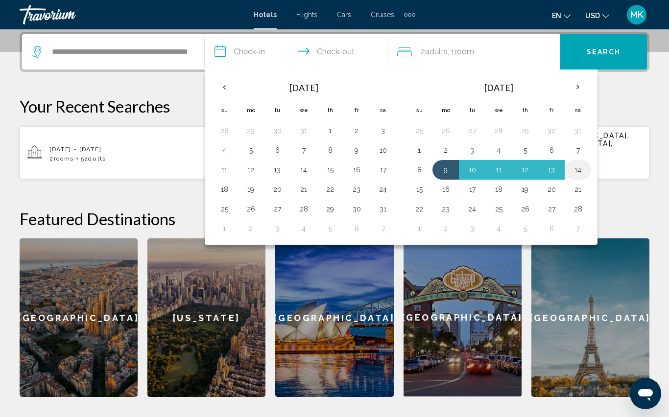
click at [576, 168] on button "14" at bounding box center [578, 170] width 16 height 14
type input "**********"
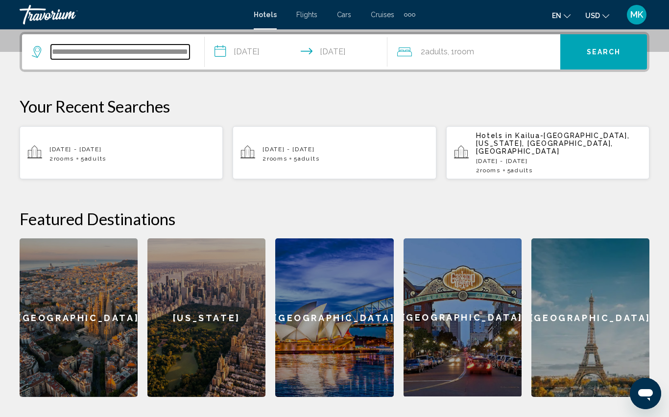
click at [163, 52] on input "**********" at bounding box center [120, 52] width 139 height 15
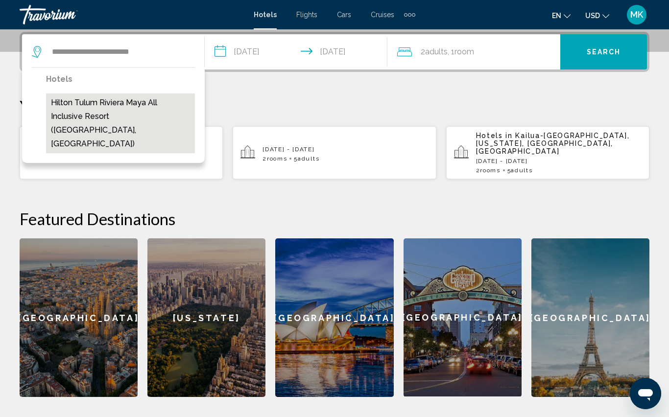
click at [133, 109] on button "Hilton Tulum Riviera Maya All Inclusive Resort (Tulum, MX)" at bounding box center [120, 123] width 149 height 60
type input "**********"
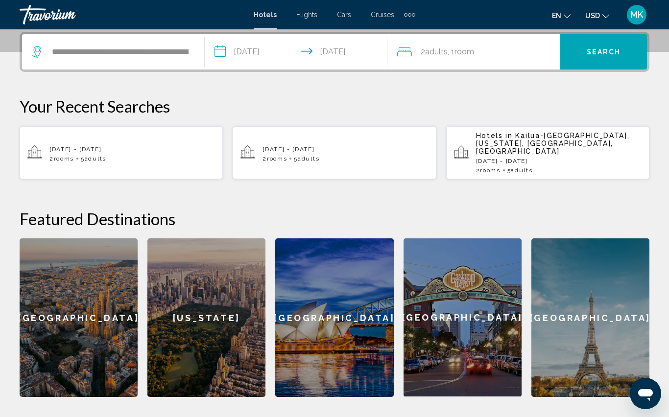
click at [593, 47] on button "Search" at bounding box center [603, 51] width 87 height 35
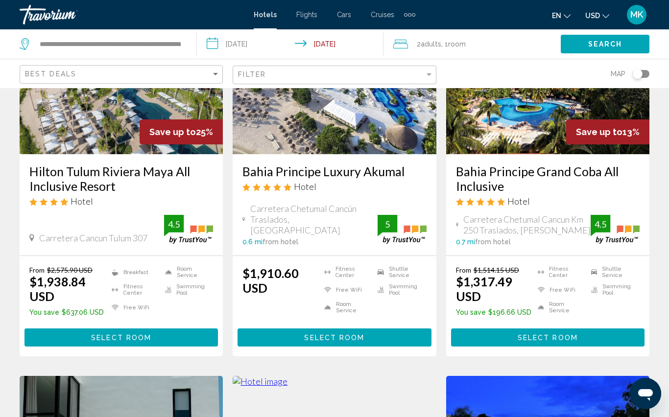
scroll to position [131, 0]
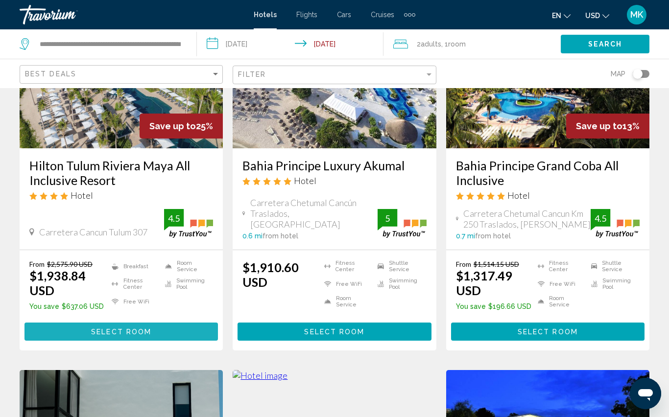
click at [124, 332] on span "Select Room" at bounding box center [121, 332] width 60 height 8
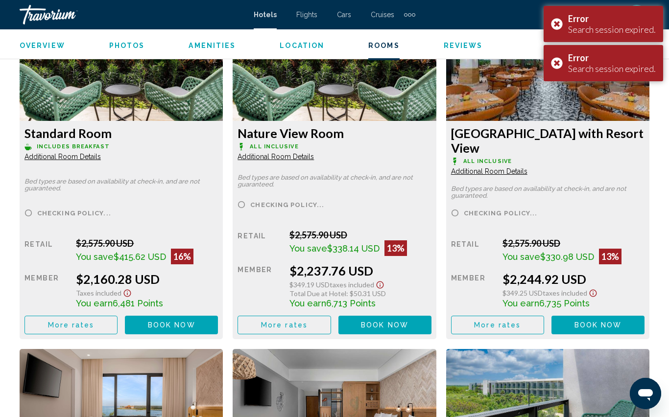
scroll to position [1887, 0]
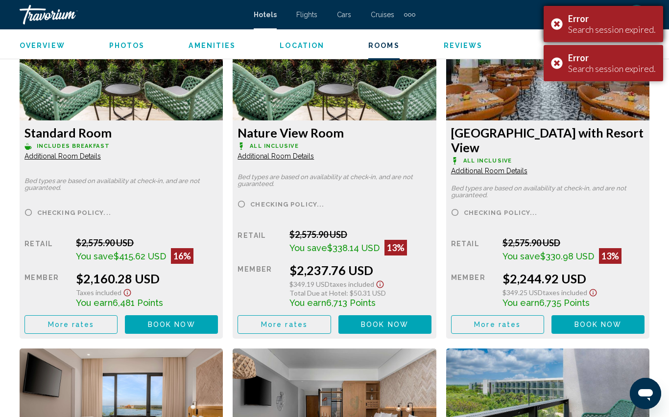
click at [562, 23] on div "Error Search session expired." at bounding box center [602, 24] width 119 height 36
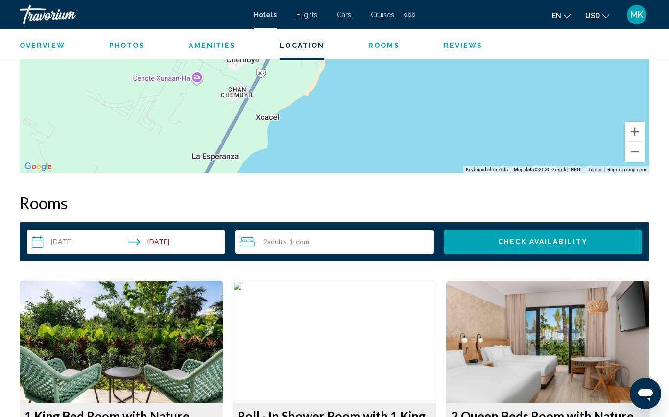
scroll to position [1255, 0]
click at [194, 304] on img "Main content" at bounding box center [121, 342] width 203 height 122
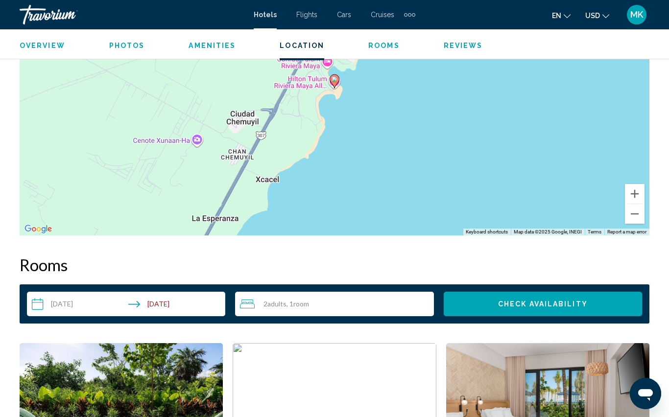
scroll to position [1192, 0]
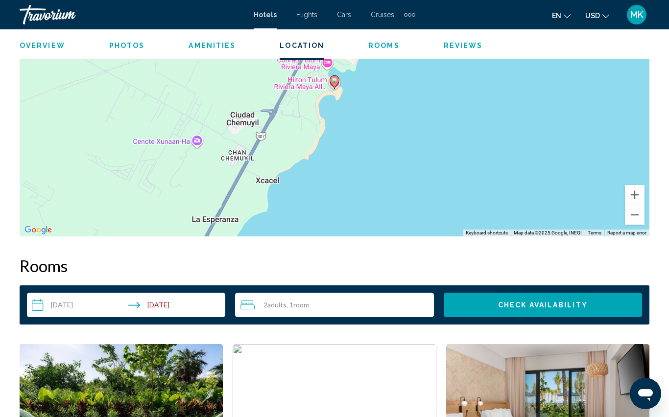
click at [270, 301] on span "Adults" at bounding box center [276, 305] width 19 height 8
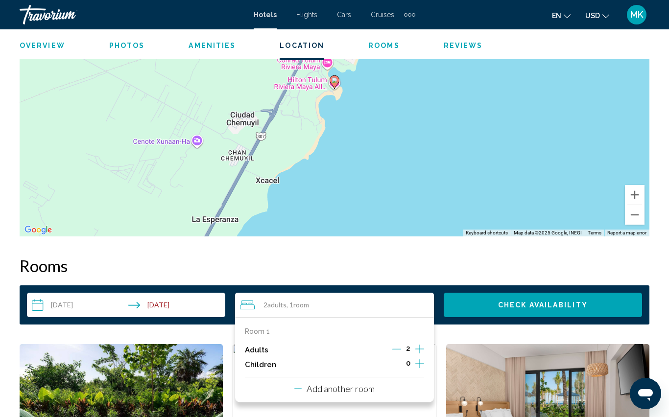
click at [418, 358] on icon "Increment children" at bounding box center [419, 364] width 9 height 12
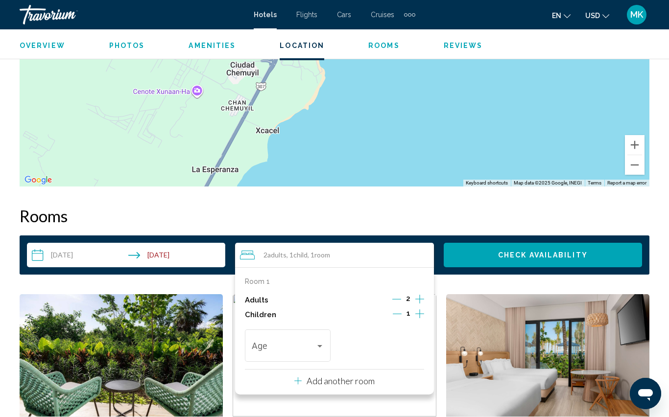
scroll to position [1251, 0]
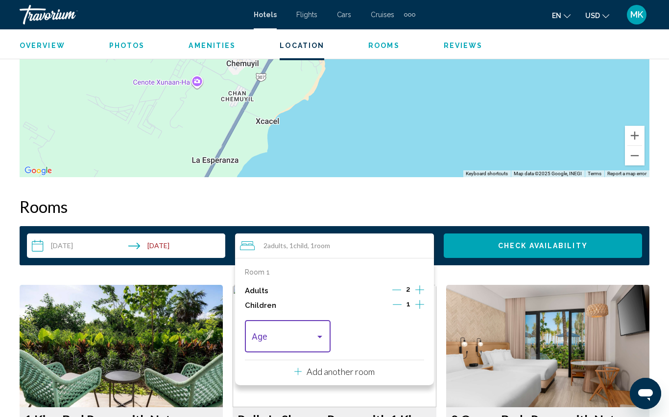
click at [319, 336] on div "Travelers: 2 adults, 1 child" at bounding box center [319, 337] width 5 height 2
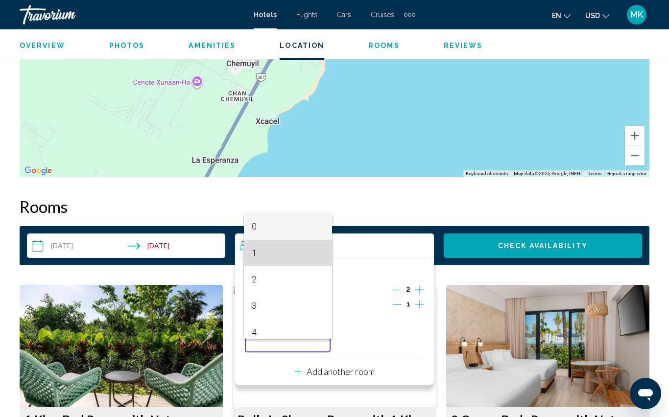
click at [266, 252] on span "1" at bounding box center [288, 253] width 72 height 26
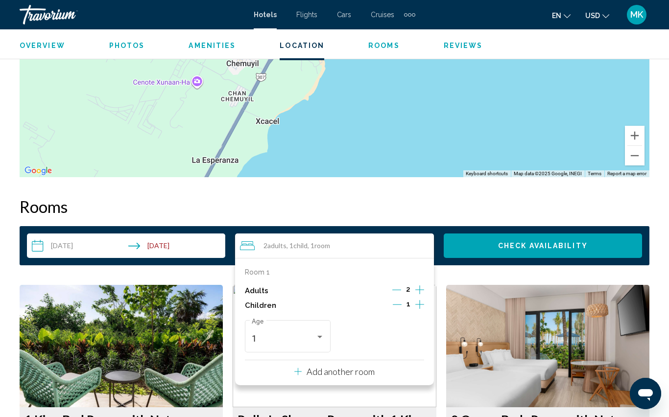
click at [223, 353] on img "Main content" at bounding box center [121, 346] width 203 height 122
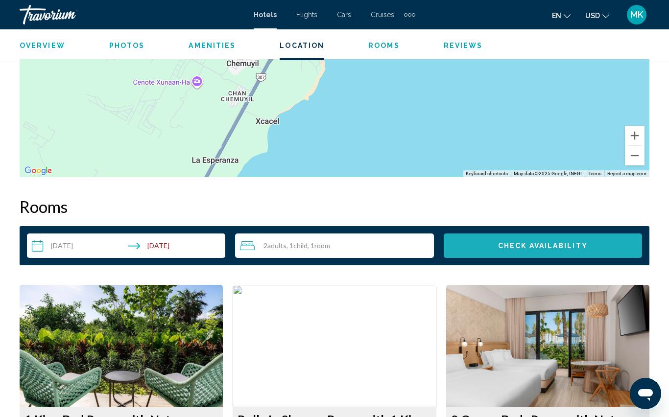
click at [528, 242] on span "Check Availability" at bounding box center [543, 246] width 90 height 8
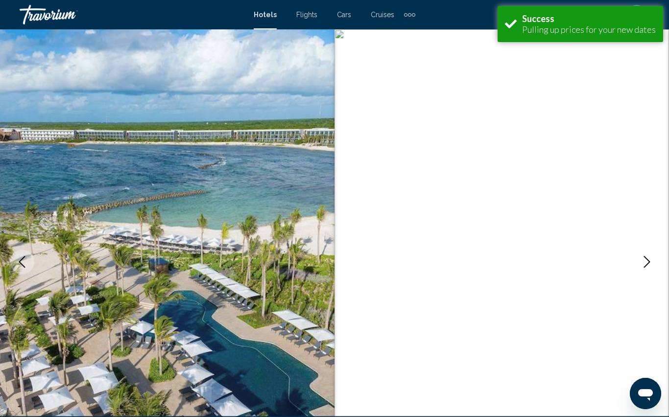
scroll to position [1381, 0]
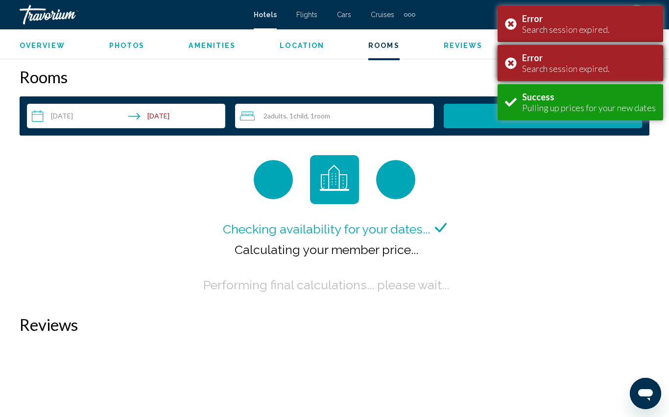
click at [513, 65] on div "Error Search session expired." at bounding box center [579, 63] width 165 height 36
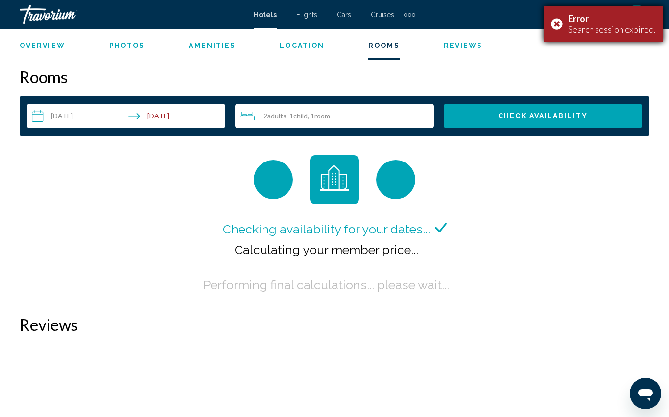
click at [557, 22] on div "Error Search session expired." at bounding box center [602, 24] width 119 height 36
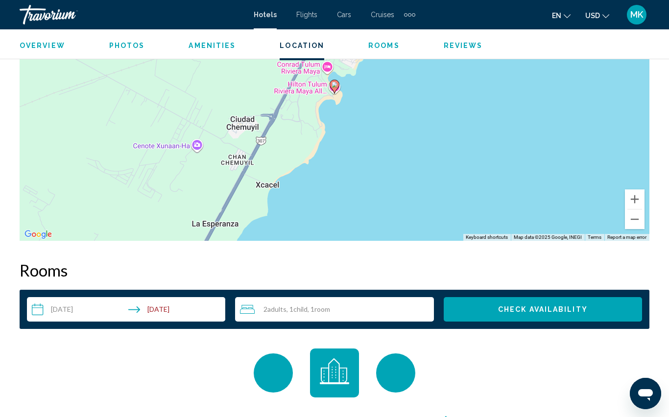
scroll to position [1187, 0]
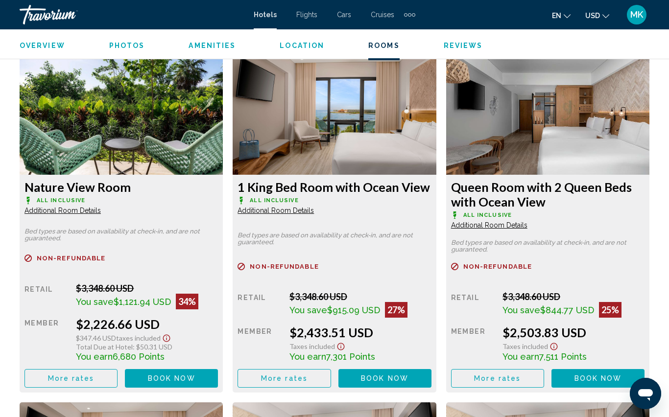
scroll to position [1817, 0]
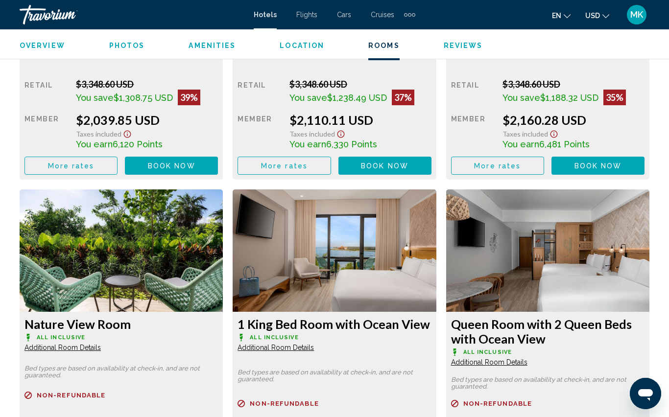
scroll to position [1653, 0]
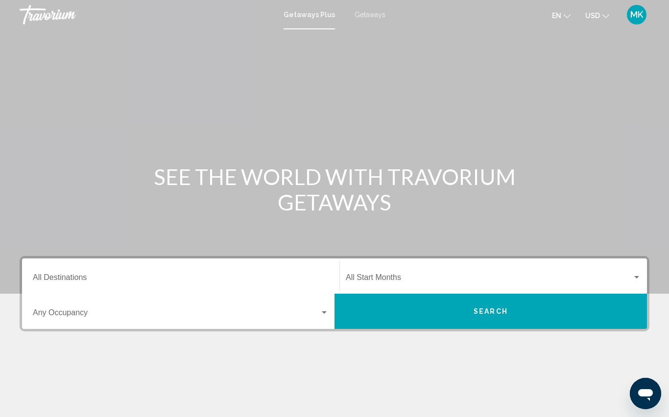
click at [375, 13] on span "Getaways" at bounding box center [369, 15] width 31 height 8
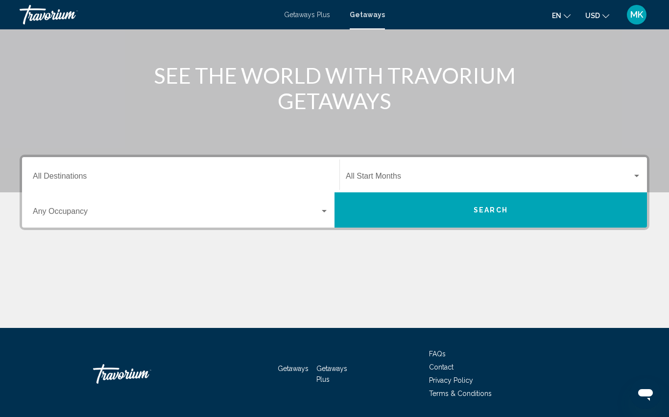
scroll to position [109, 0]
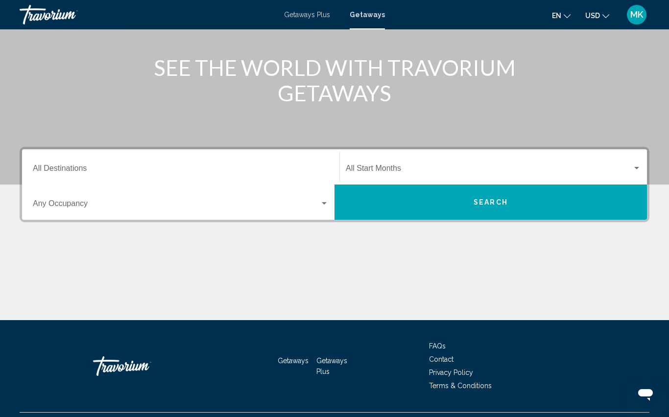
click at [66, 166] on input "Destination All Destinations" at bounding box center [181, 170] width 296 height 9
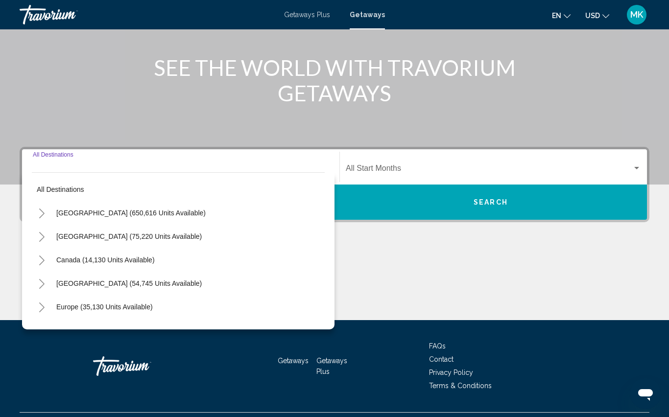
scroll to position [132, 0]
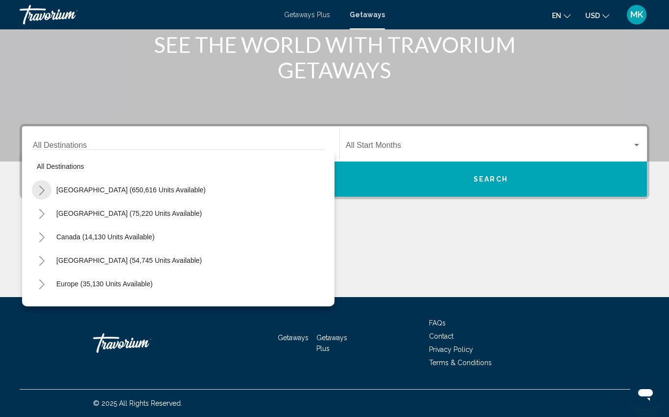
click at [40, 191] on icon "Toggle United States (650,616 units available)" at bounding box center [41, 191] width 7 height 10
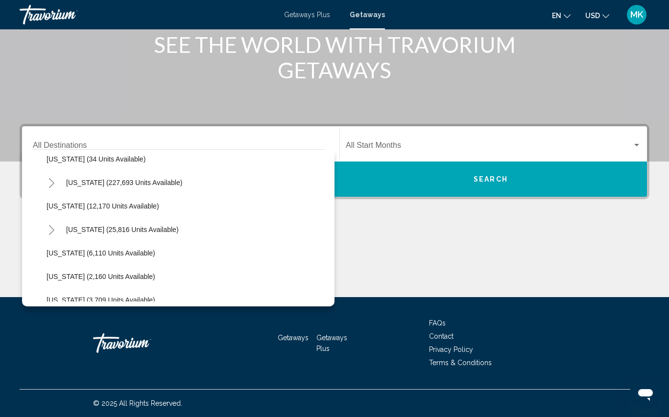
scroll to position [173, 0]
click at [52, 182] on icon "Toggle Florida (227,693 units available)" at bounding box center [51, 182] width 7 height 10
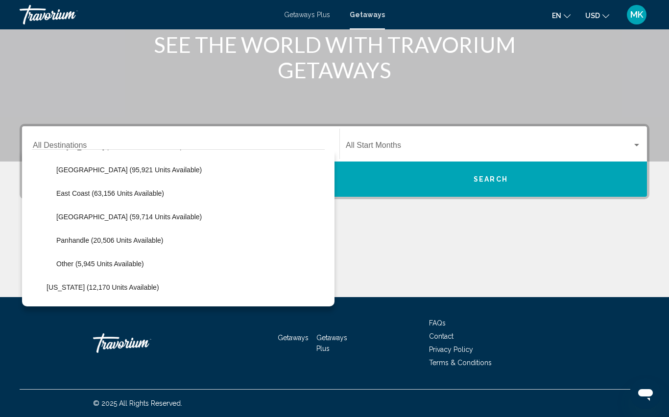
scroll to position [207, 0]
click at [116, 198] on span "East Coast (63,156 units available)" at bounding box center [110, 194] width 108 height 8
type input "**********"
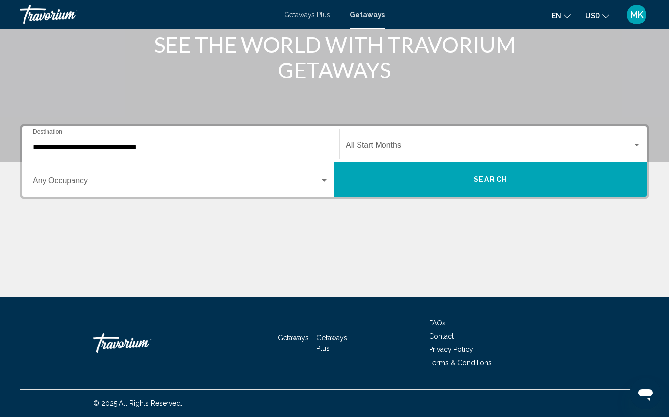
click at [408, 141] on div "Start Month All Start Months" at bounding box center [493, 144] width 295 height 31
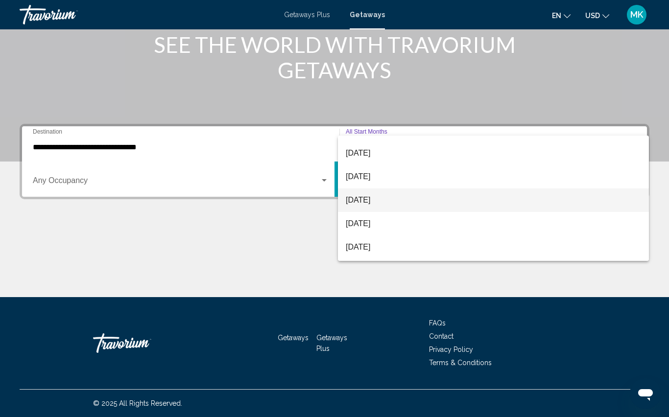
scroll to position [111, 0]
click at [380, 198] on span "[DATE]" at bounding box center [493, 200] width 295 height 23
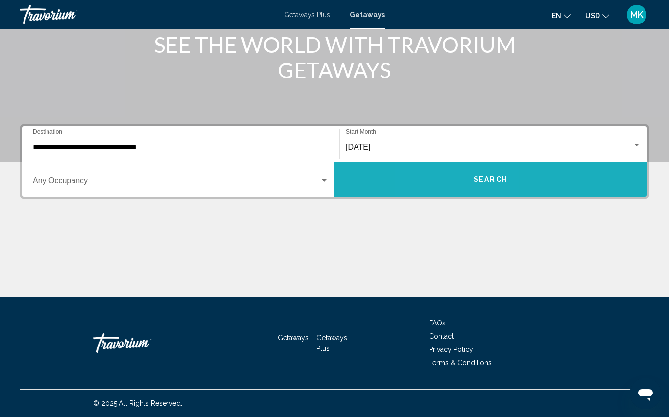
click at [459, 179] on button "Search" at bounding box center [490, 179] width 312 height 35
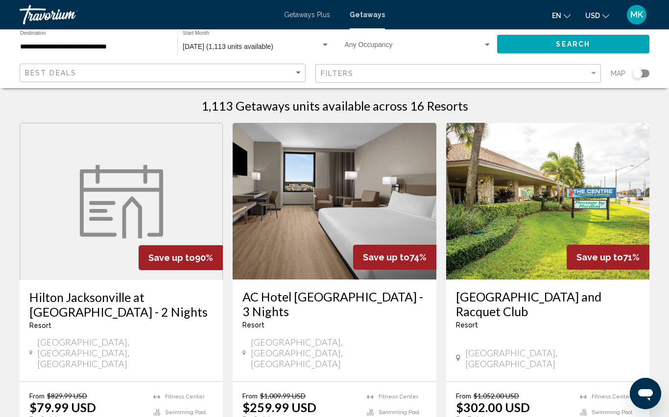
scroll to position [10, 0]
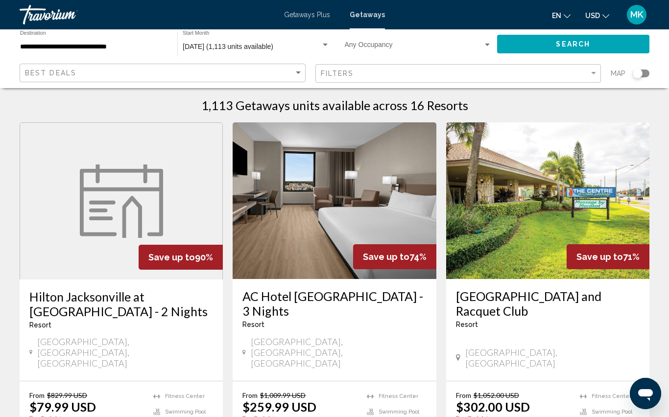
click at [644, 75] on div "Search widget" at bounding box center [640, 74] width 17 height 8
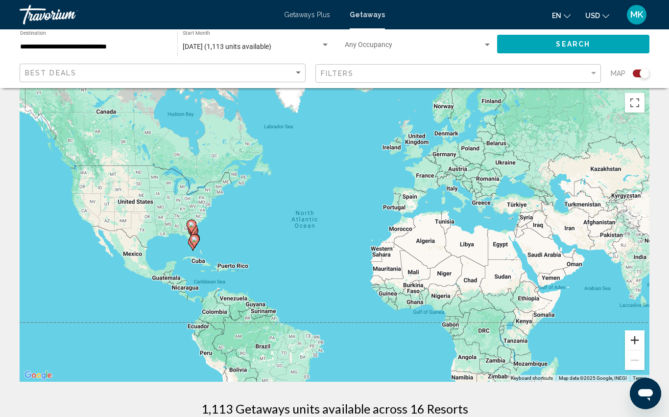
click at [640, 342] on button "Zoom in" at bounding box center [635, 340] width 20 height 20
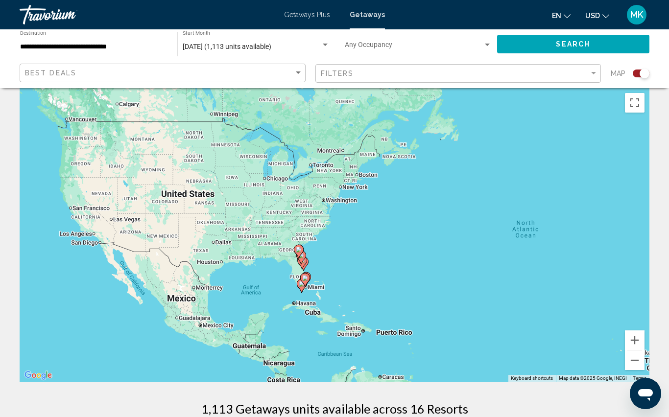
drag, startPoint x: 116, startPoint y: 255, endPoint x: 384, endPoint y: 284, distance: 269.3
click at [387, 285] on div "To activate drag with keyboard, press Alt + Enter. Once in keyboard drag state,…" at bounding box center [334, 235] width 629 height 294
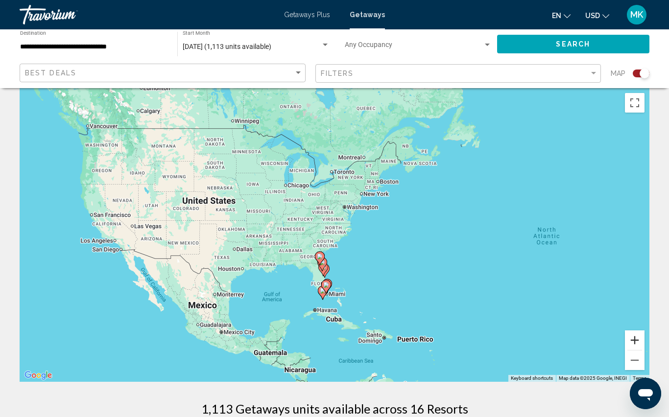
click at [638, 342] on button "Zoom in" at bounding box center [635, 340] width 20 height 20
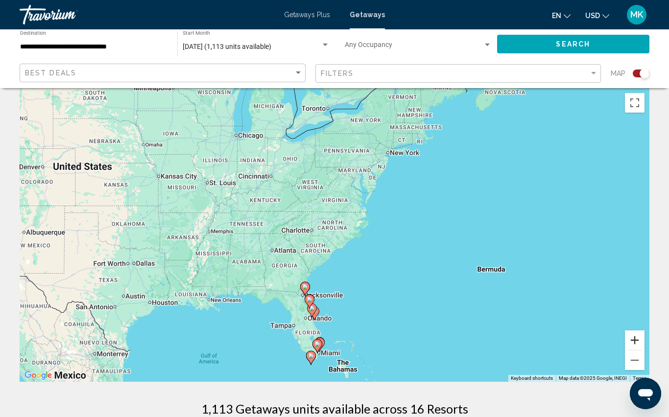
click at [638, 342] on button "Zoom in" at bounding box center [635, 340] width 20 height 20
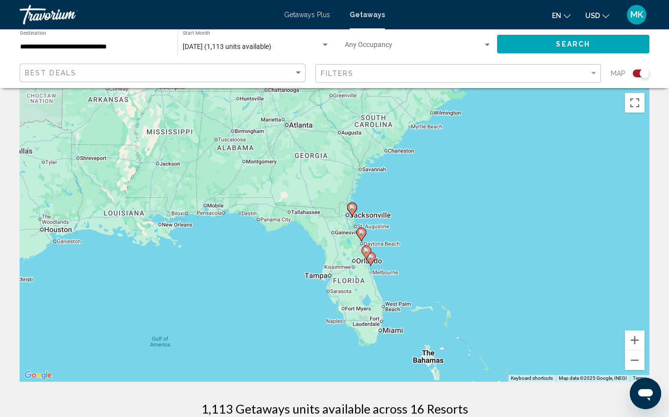
drag, startPoint x: 315, startPoint y: 334, endPoint x: 394, endPoint y: 186, distance: 168.0
click at [394, 186] on div "To activate drag with keyboard, press Alt + Enter. Once in keyboard drag state,…" at bounding box center [334, 235] width 629 height 294
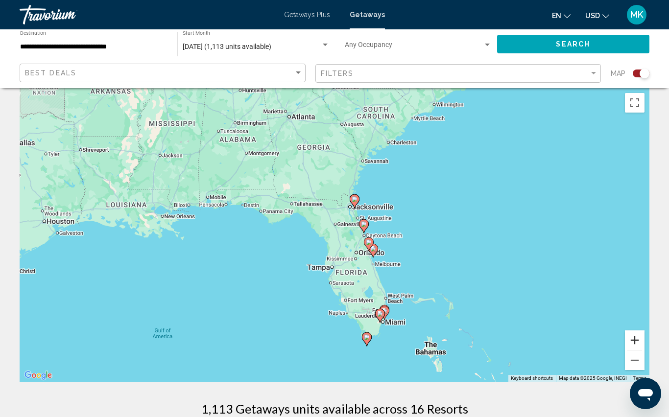
click at [632, 347] on button "Zoom in" at bounding box center [635, 340] width 20 height 20
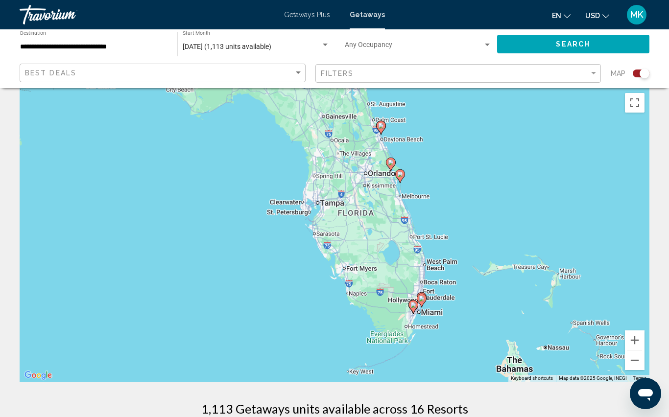
drag, startPoint x: 462, startPoint y: 257, endPoint x: 450, endPoint y: 158, distance: 100.1
click at [450, 158] on div "To activate drag with keyboard, press Alt + Enter. Once in keyboard drag state,…" at bounding box center [334, 235] width 629 height 294
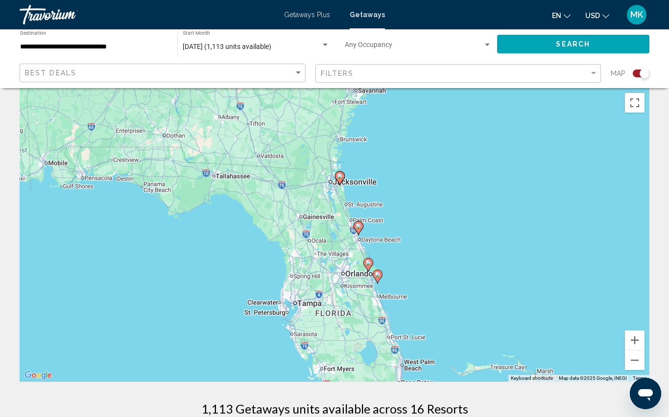
drag, startPoint x: 455, startPoint y: 240, endPoint x: 438, endPoint y: 319, distance: 80.2
click at [438, 319] on div "To activate drag with keyboard, press Alt + Enter. Once in keyboard drag state,…" at bounding box center [334, 235] width 629 height 294
click at [633, 342] on button "Zoom in" at bounding box center [635, 340] width 20 height 20
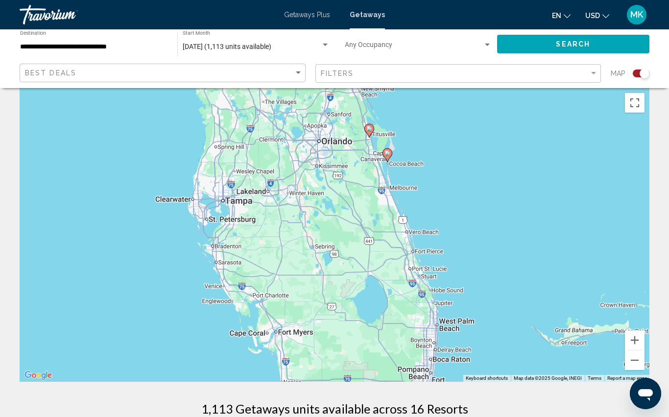
drag, startPoint x: 452, startPoint y: 328, endPoint x: 420, endPoint y: 150, distance: 180.4
click at [419, 150] on div "To activate drag with keyboard, press Alt + Enter. Once in keyboard drag state,…" at bounding box center [334, 235] width 629 height 294
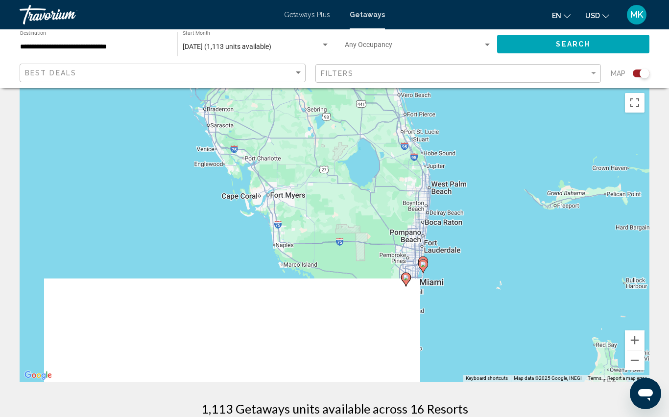
drag, startPoint x: 496, startPoint y: 289, endPoint x: 488, endPoint y: 115, distance: 174.4
click at [488, 115] on div "To activate drag with keyboard, press Alt + Enter. Once in keyboard drag state,…" at bounding box center [334, 235] width 629 height 294
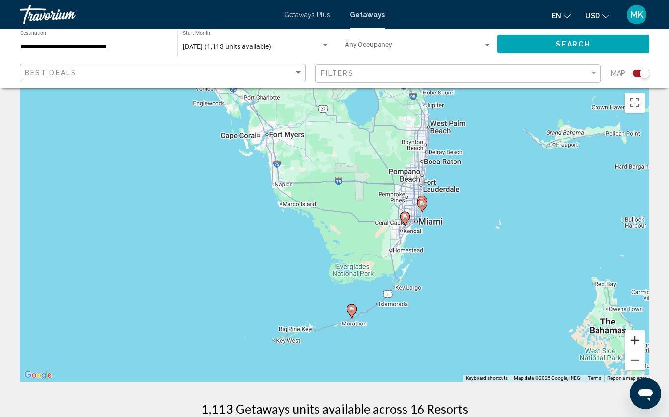
click at [638, 343] on button "Zoom in" at bounding box center [635, 340] width 20 height 20
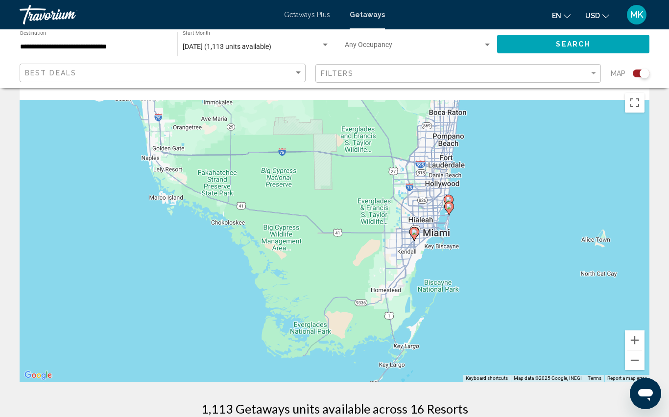
drag, startPoint x: 570, startPoint y: 238, endPoint x: 506, endPoint y: 265, distance: 68.9
click at [506, 265] on div "To activate drag with keyboard, press Alt + Enter. Once in keyboard drag state,…" at bounding box center [334, 235] width 629 height 294
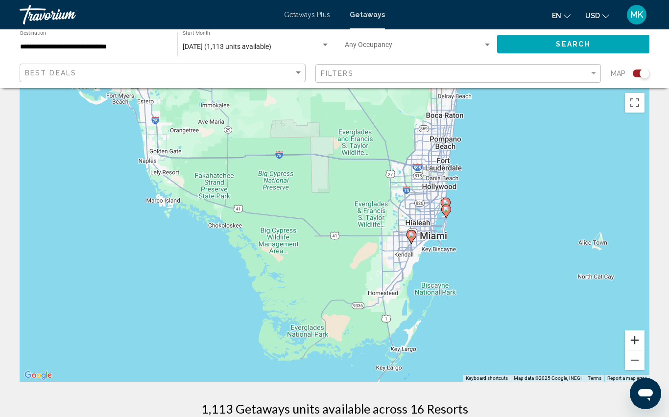
click at [635, 338] on button "Zoom in" at bounding box center [635, 340] width 20 height 20
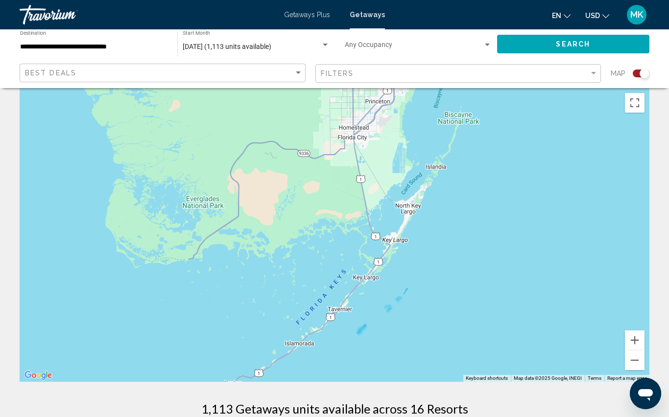
drag, startPoint x: 557, startPoint y: 306, endPoint x: 511, endPoint y: 75, distance: 235.4
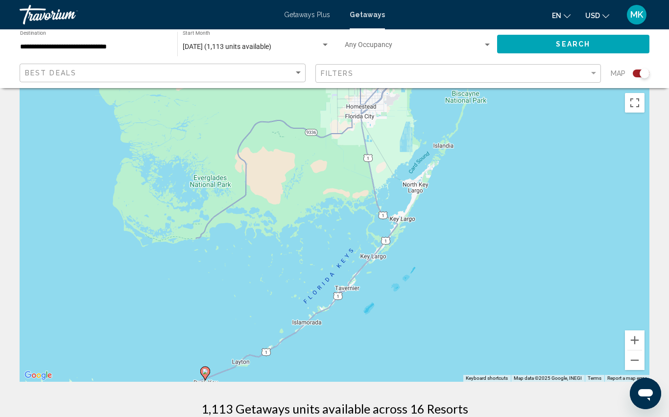
drag, startPoint x: 546, startPoint y: 257, endPoint x: 333, endPoint y: 396, distance: 254.1
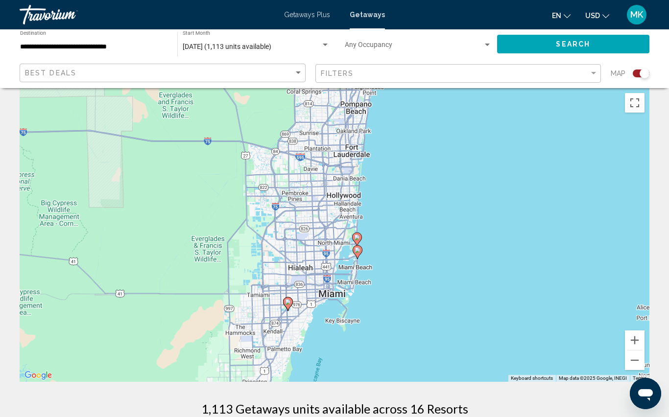
drag, startPoint x: 351, startPoint y: 215, endPoint x: 405, endPoint y: 299, distance: 98.8
click at [405, 299] on div "To activate drag with keyboard, press Alt + Enter. Once in keyboard drag state,…" at bounding box center [334, 235] width 629 height 294
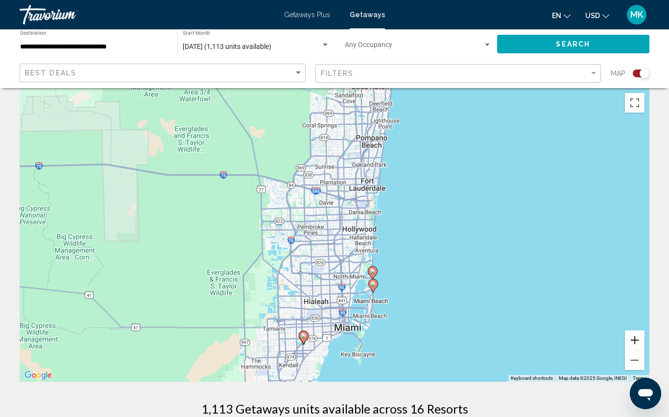
click at [628, 342] on button "Zoom in" at bounding box center [635, 340] width 20 height 20
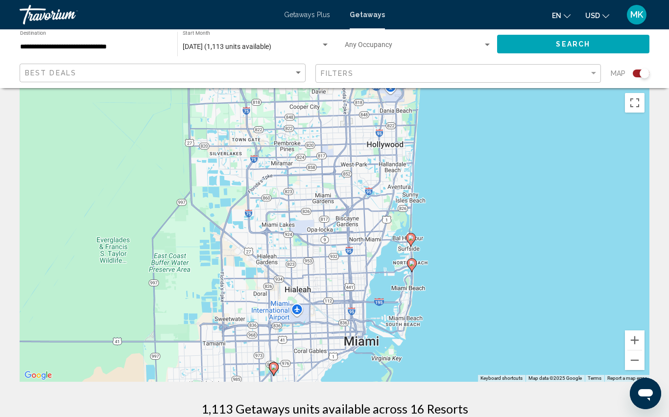
drag, startPoint x: 442, startPoint y: 336, endPoint x: 442, endPoint y: 245, distance: 91.0
click at [442, 245] on div "To activate drag with keyboard, press Alt + Enter. Once in keyboard drag state,…" at bounding box center [334, 235] width 629 height 294
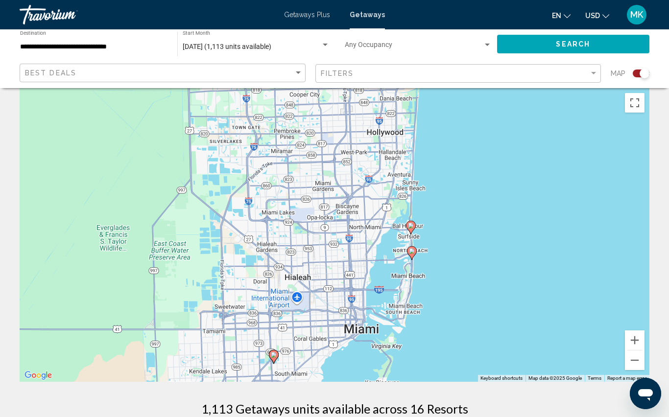
click at [411, 225] on image "Main content" at bounding box center [411, 226] width 6 height 6
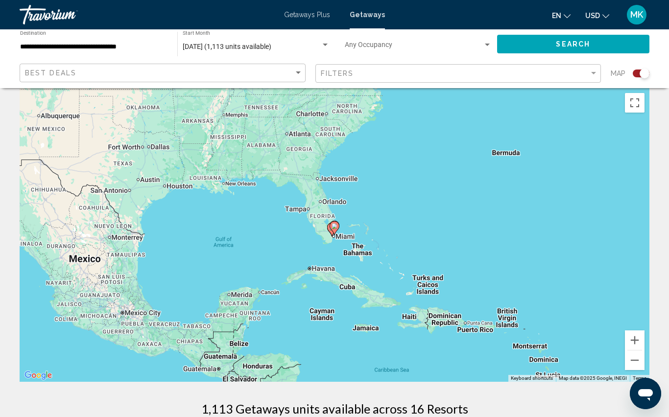
click at [333, 228] on image "Main content" at bounding box center [334, 226] width 6 height 6
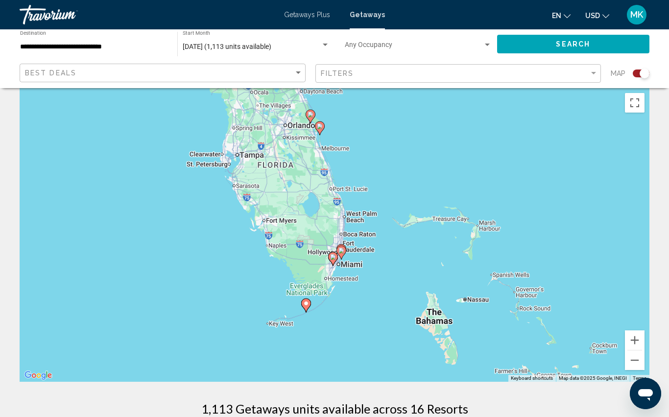
drag, startPoint x: 346, startPoint y: 149, endPoint x: 353, endPoint y: 176, distance: 27.8
click at [353, 176] on div "To activate drag with keyboard, press Alt + Enter. Once in keyboard drag state,…" at bounding box center [334, 235] width 629 height 294
click at [341, 253] on image "Main content" at bounding box center [341, 252] width 6 height 6
type input "**********"
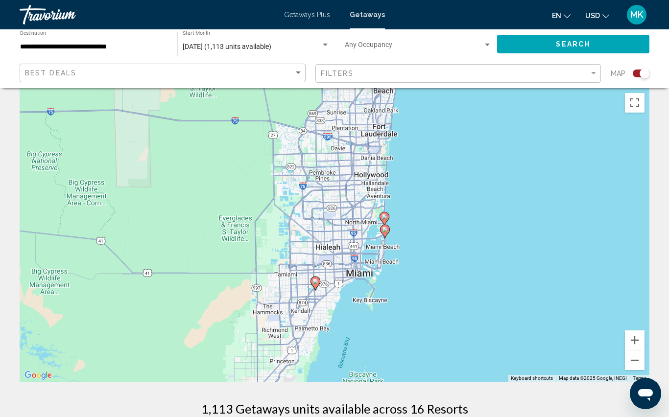
drag, startPoint x: 374, startPoint y: 343, endPoint x: 371, endPoint y: 131, distance: 211.5
click at [371, 132] on div "To navigate, press the arrow keys. To activate drag with keyboard, press Alt + …" at bounding box center [334, 235] width 629 height 294
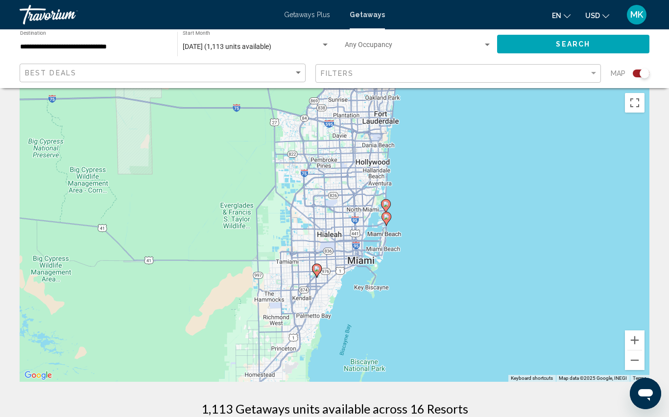
click at [386, 216] on image "Main content" at bounding box center [386, 217] width 6 height 6
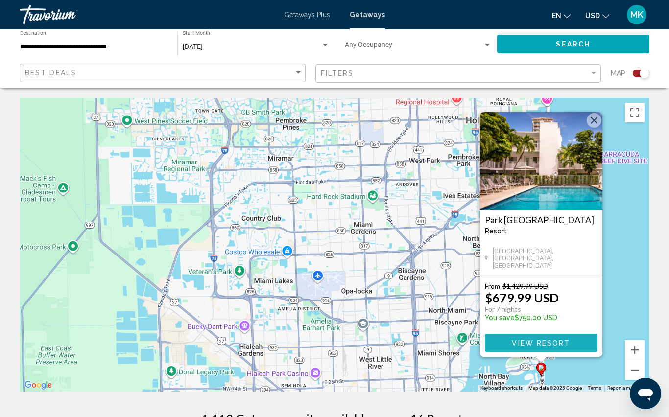
click at [540, 343] on span "View Resort" at bounding box center [540, 343] width 58 height 8
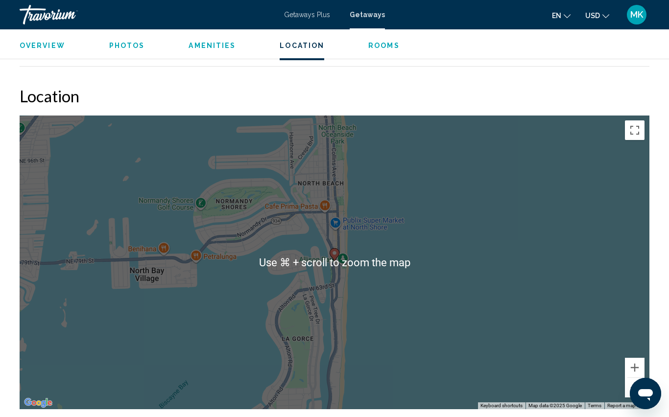
scroll to position [1562, 0]
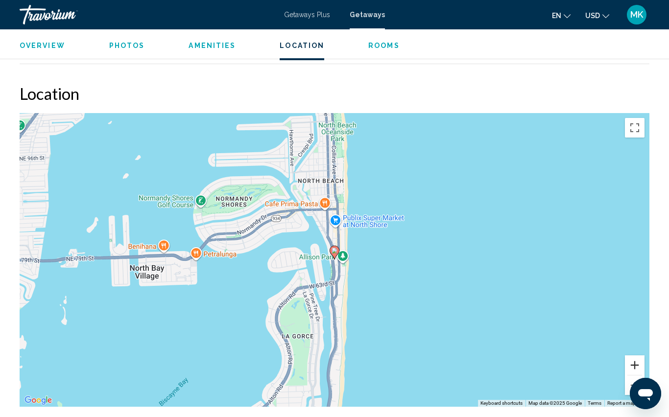
click at [635, 355] on button "Zoom in" at bounding box center [635, 365] width 20 height 20
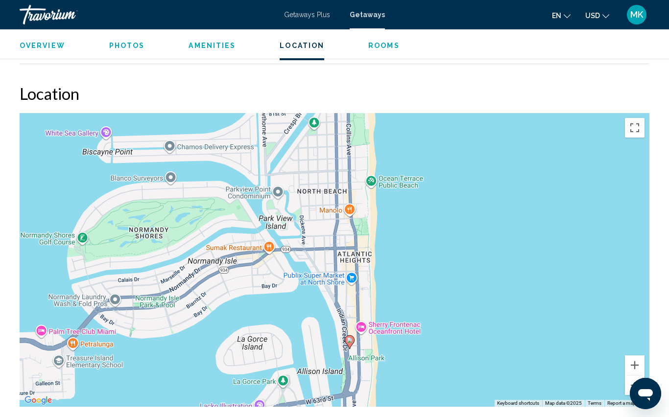
drag, startPoint x: 459, startPoint y: 163, endPoint x: 480, endPoint y: 286, distance: 125.1
click at [481, 287] on div "To activate drag with keyboard, press Alt + Enter. Once in keyboard drag state,…" at bounding box center [334, 260] width 629 height 294
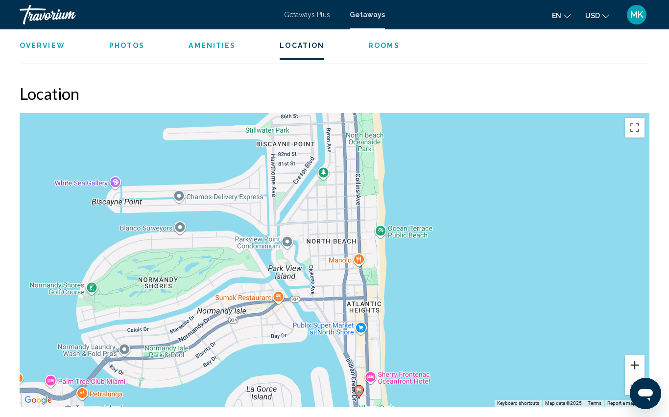
click at [635, 355] on button "Zoom in" at bounding box center [635, 365] width 20 height 20
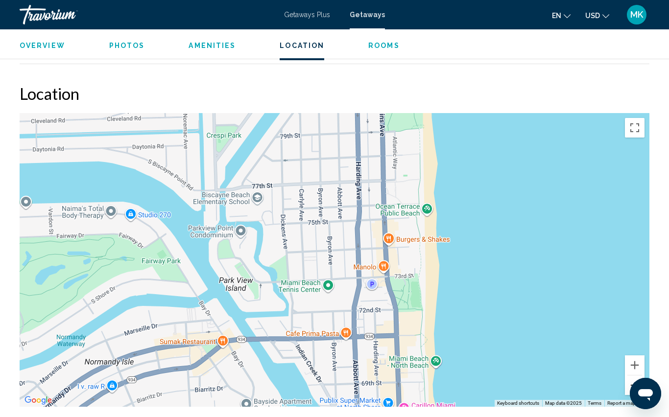
click at [637, 375] on button "Zoom out" at bounding box center [635, 385] width 20 height 20
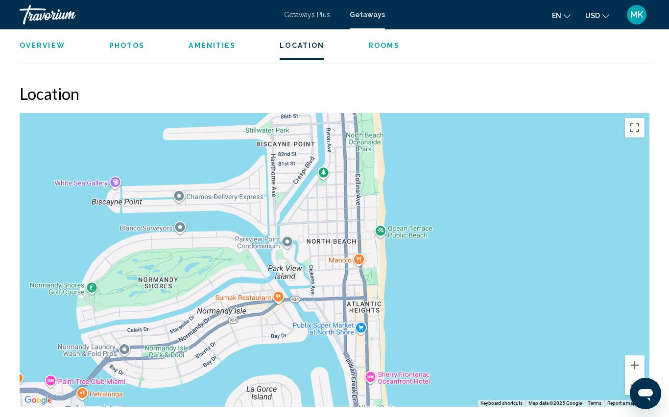
click at [637, 375] on button "Zoom out" at bounding box center [635, 385] width 20 height 20
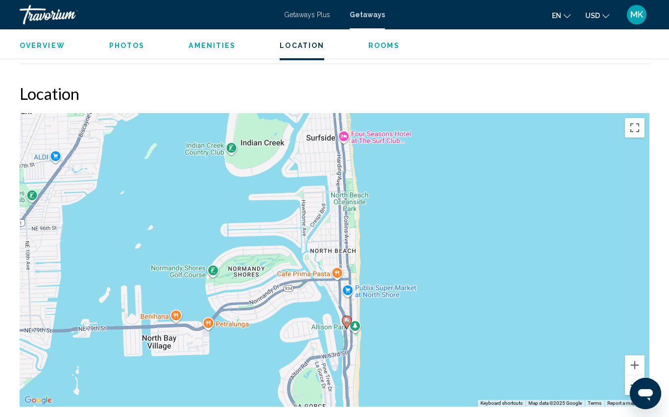
click at [635, 375] on button "Zoom out" at bounding box center [635, 385] width 20 height 20
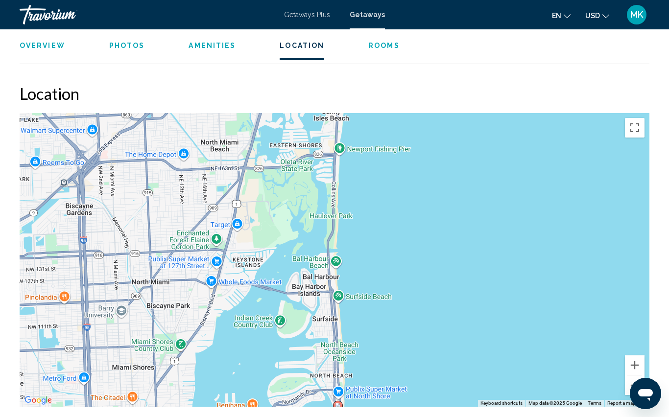
drag, startPoint x: 425, startPoint y: 151, endPoint x: 422, endPoint y: 273, distance: 121.4
click at [422, 273] on div "To activate drag with keyboard, press Alt + Enter. Once in keyboard drag state,…" at bounding box center [334, 260] width 629 height 294
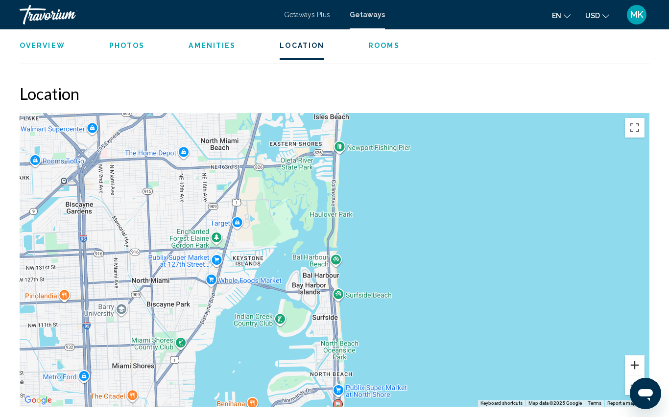
click at [638, 355] on button "Zoom in" at bounding box center [635, 365] width 20 height 20
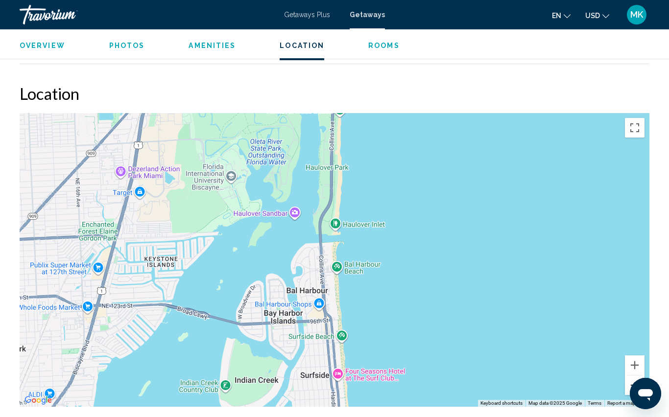
click at [633, 375] on button "Zoom out" at bounding box center [635, 385] width 20 height 20
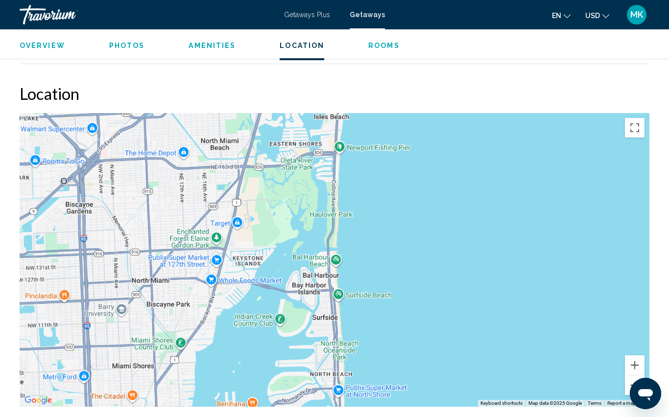
click at [633, 375] on button "Zoom out" at bounding box center [635, 385] width 20 height 20
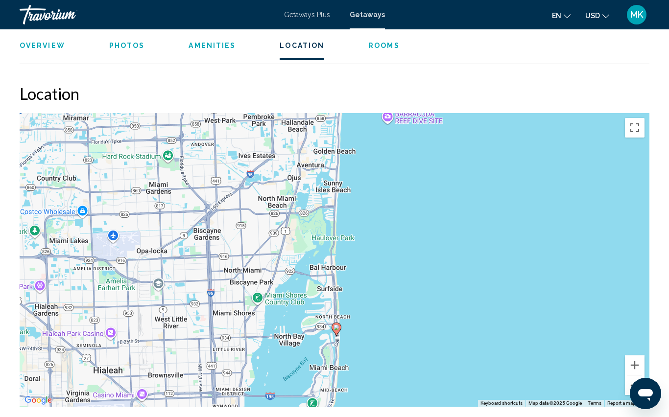
click at [634, 375] on button "Zoom out" at bounding box center [635, 385] width 20 height 20
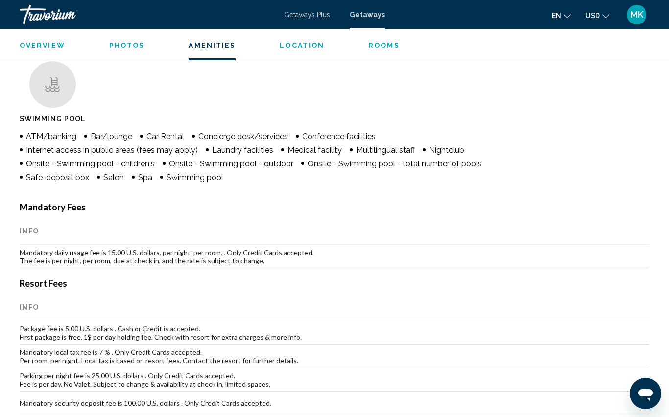
scroll to position [857, 0]
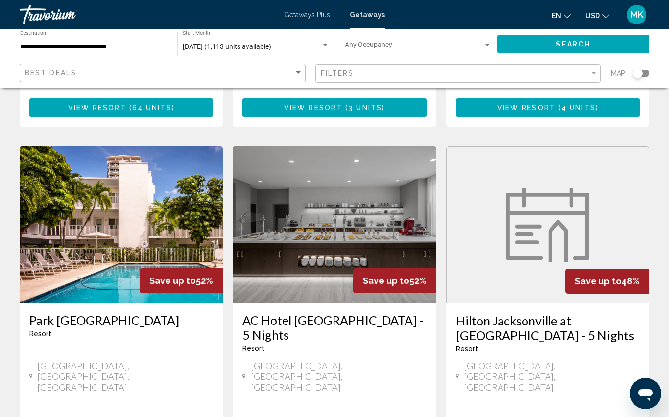
scroll to position [727, 0]
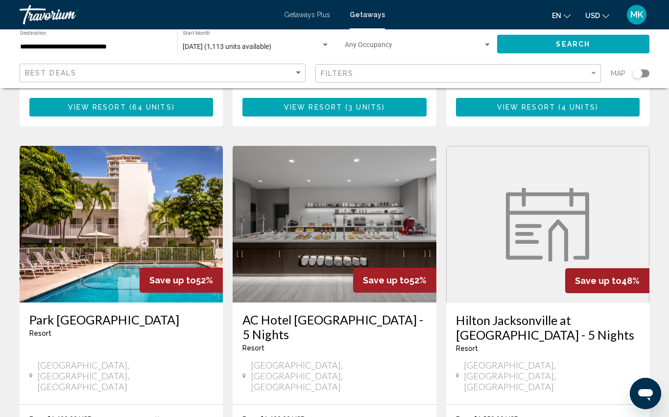
click at [646, 72] on div "Search widget" at bounding box center [640, 74] width 17 height 8
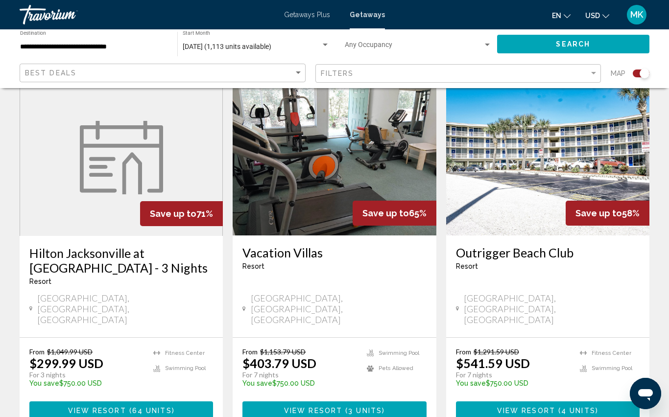
click at [638, 74] on div "Search widget" at bounding box center [640, 74] width 17 height 8
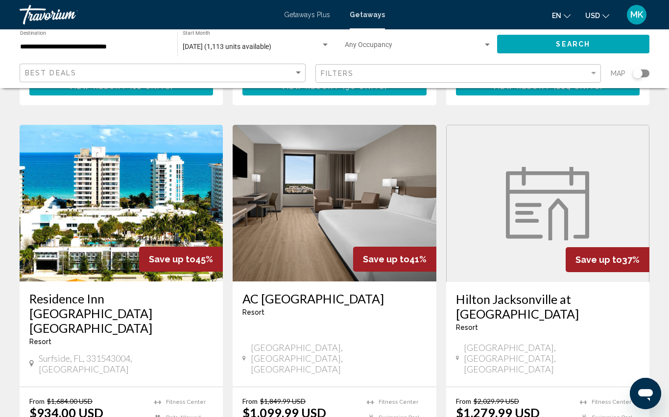
scroll to position [1120, 0]
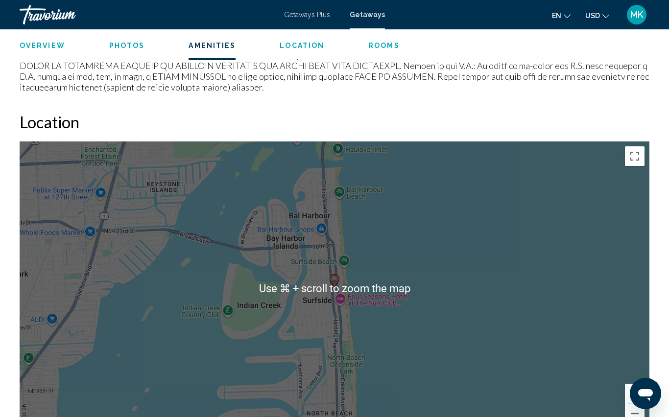
scroll to position [1331, 0]
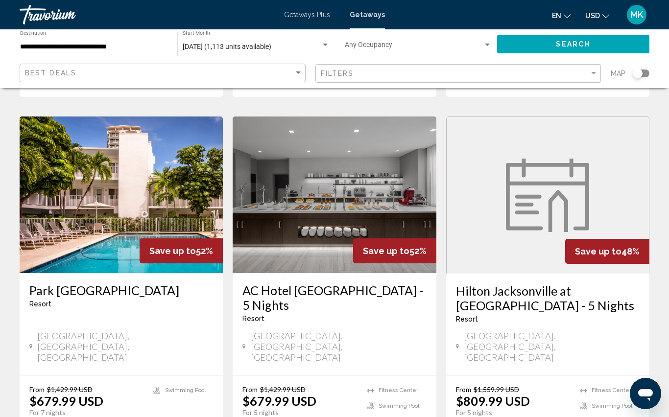
scroll to position [761, 0]
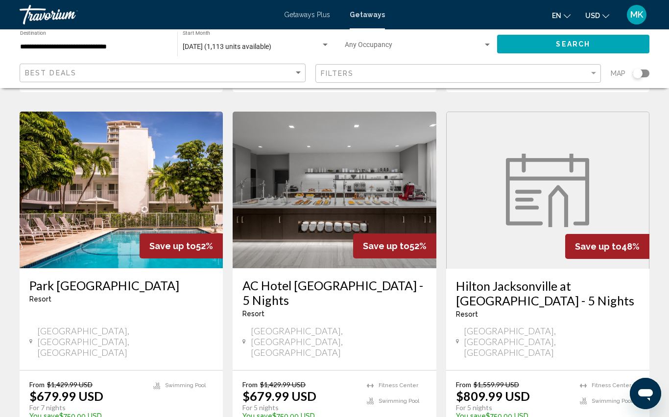
click at [337, 174] on img "Main content" at bounding box center [333, 190] width 203 height 157
